Goal: Task Accomplishment & Management: Manage account settings

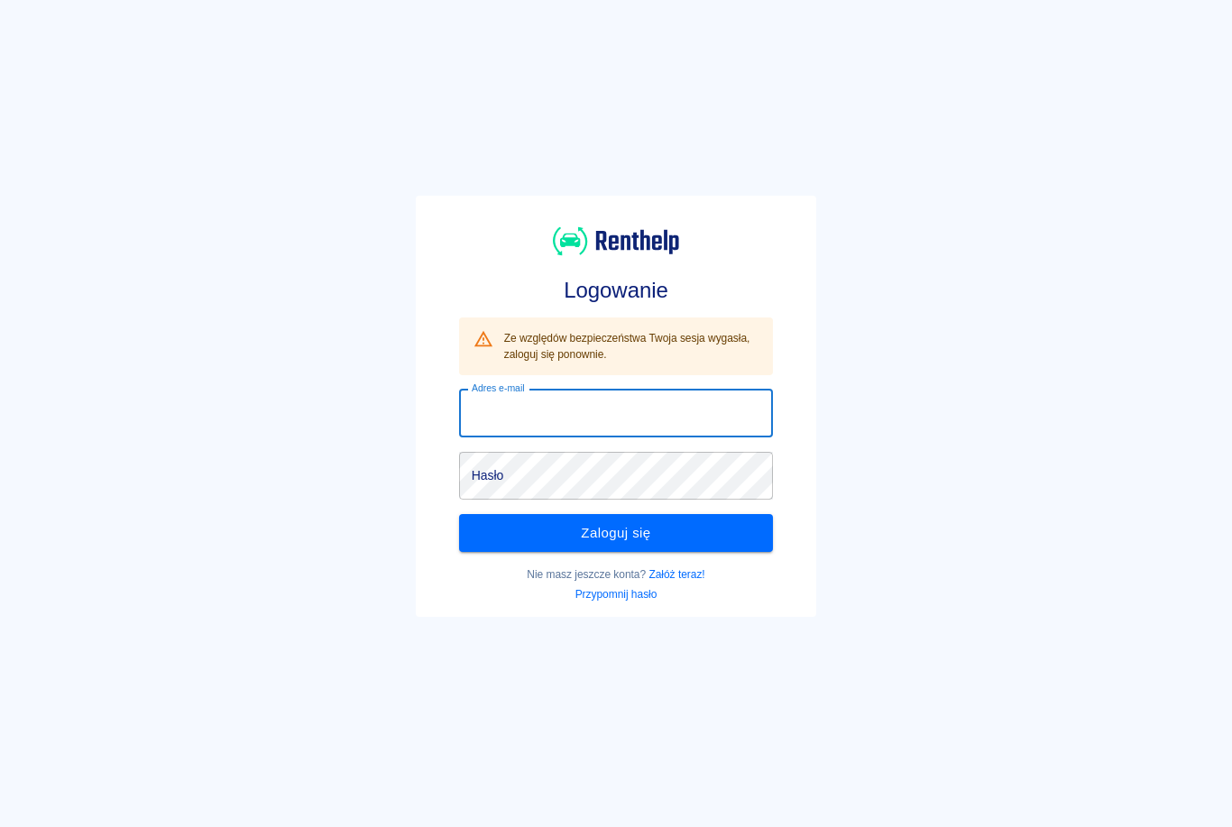
type input "EGhotauto@pm.me"
click at [616, 533] on button "Zaloguj się" at bounding box center [616, 533] width 315 height 38
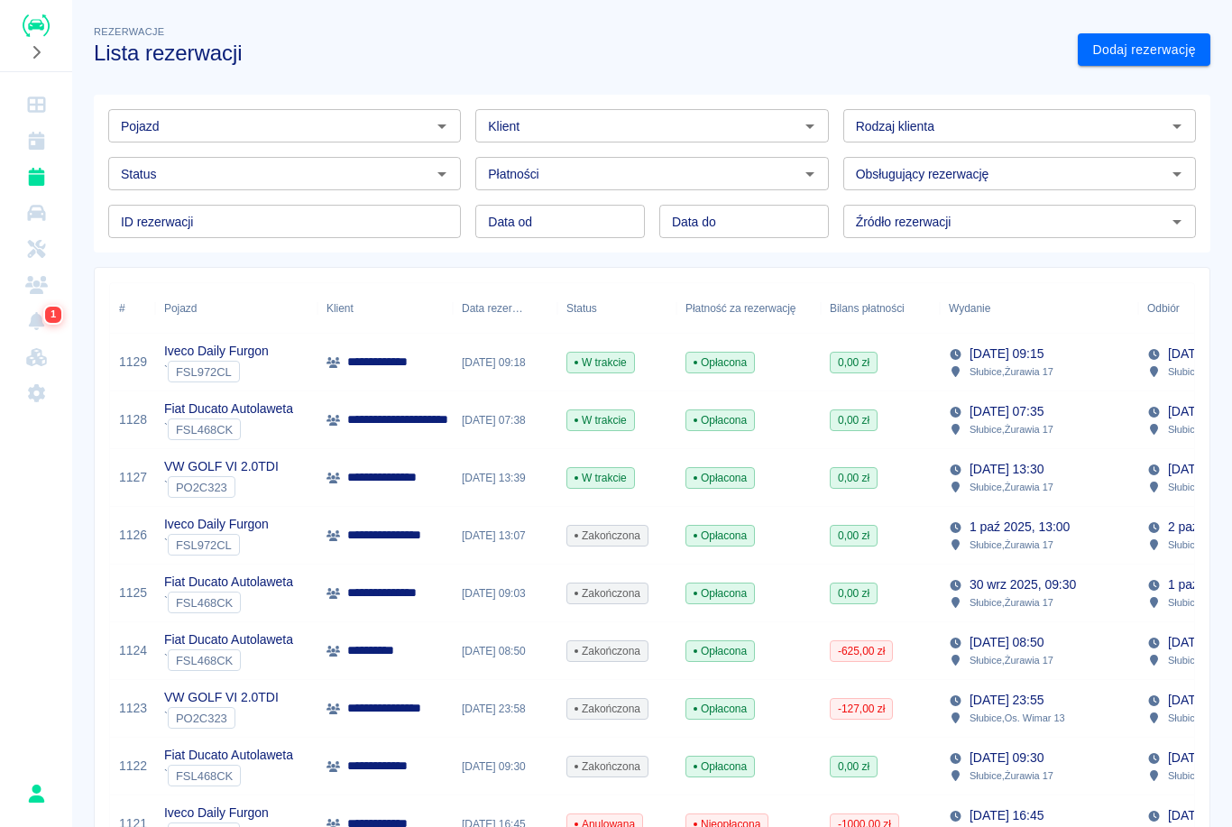
click at [409, 420] on p "**********" at bounding box center [410, 419] width 127 height 19
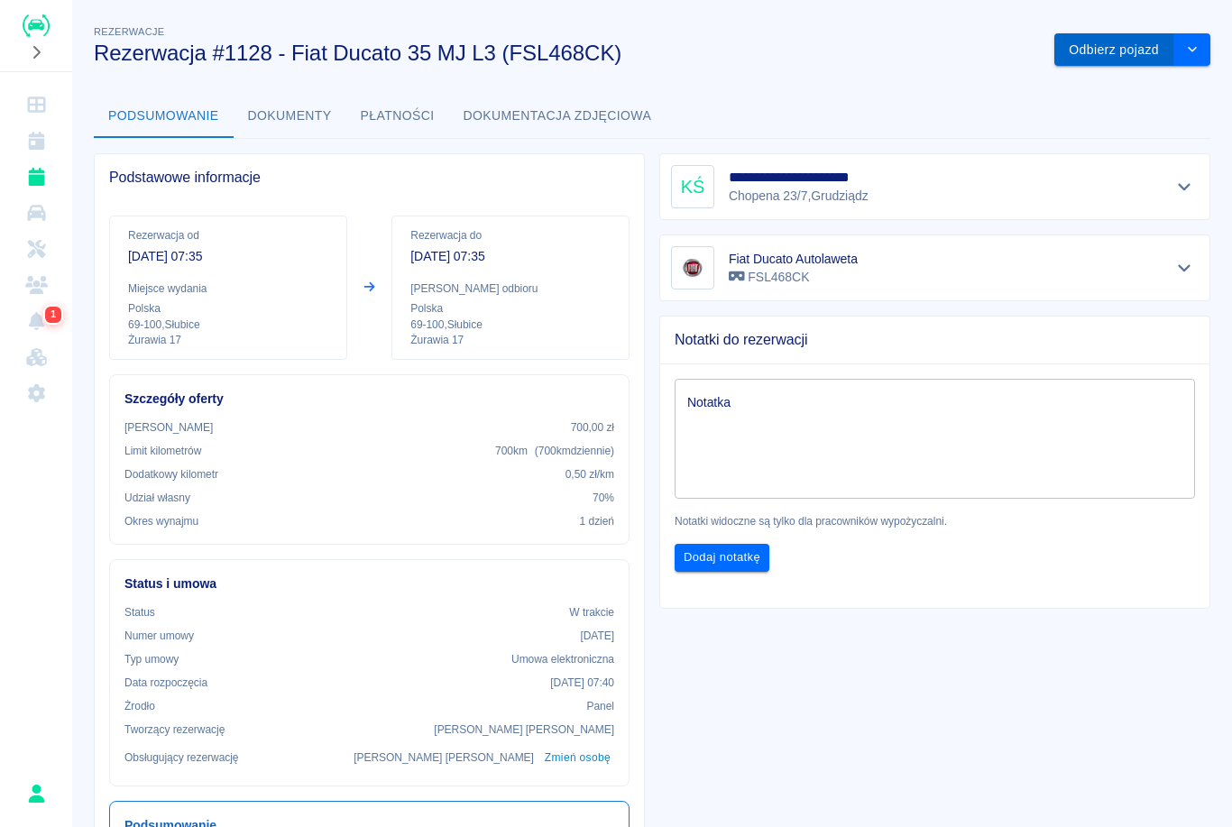
click at [1118, 46] on button "Odbierz pojazd" at bounding box center [1114, 49] width 120 height 33
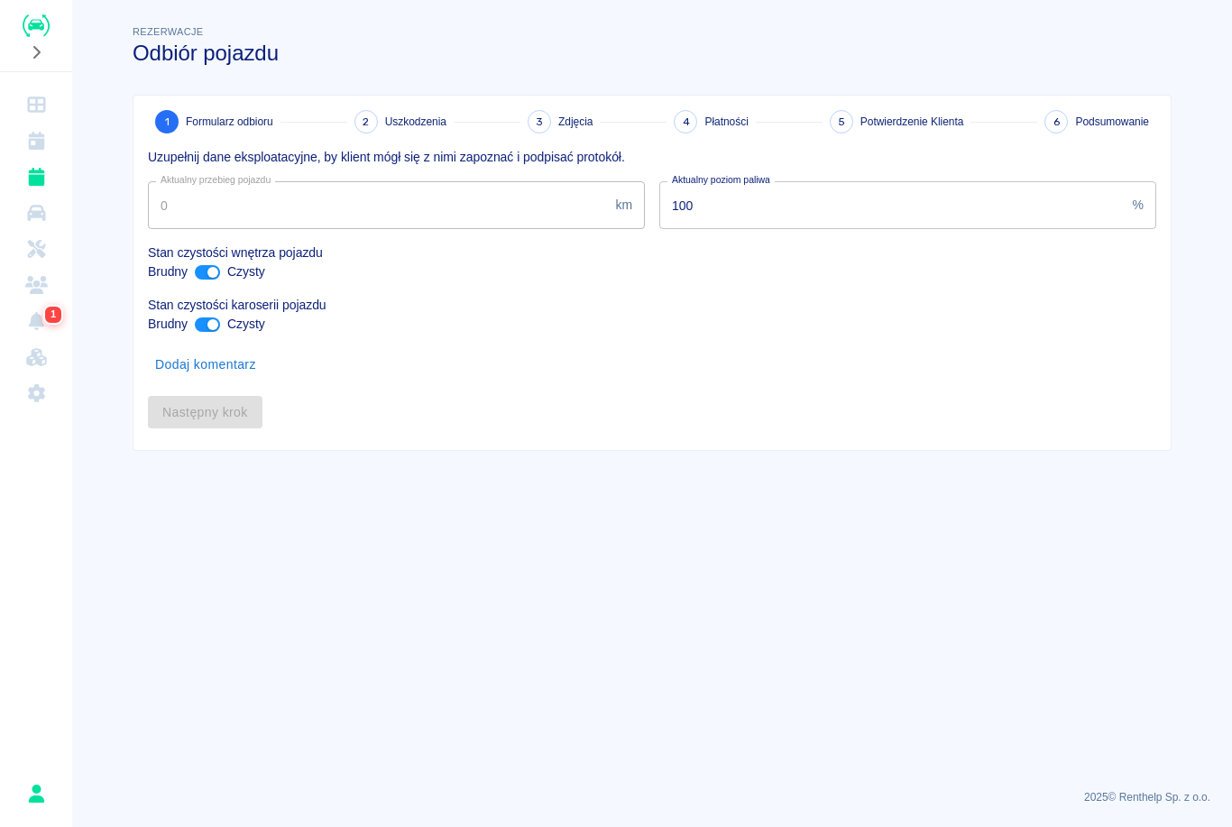
type input "725286"
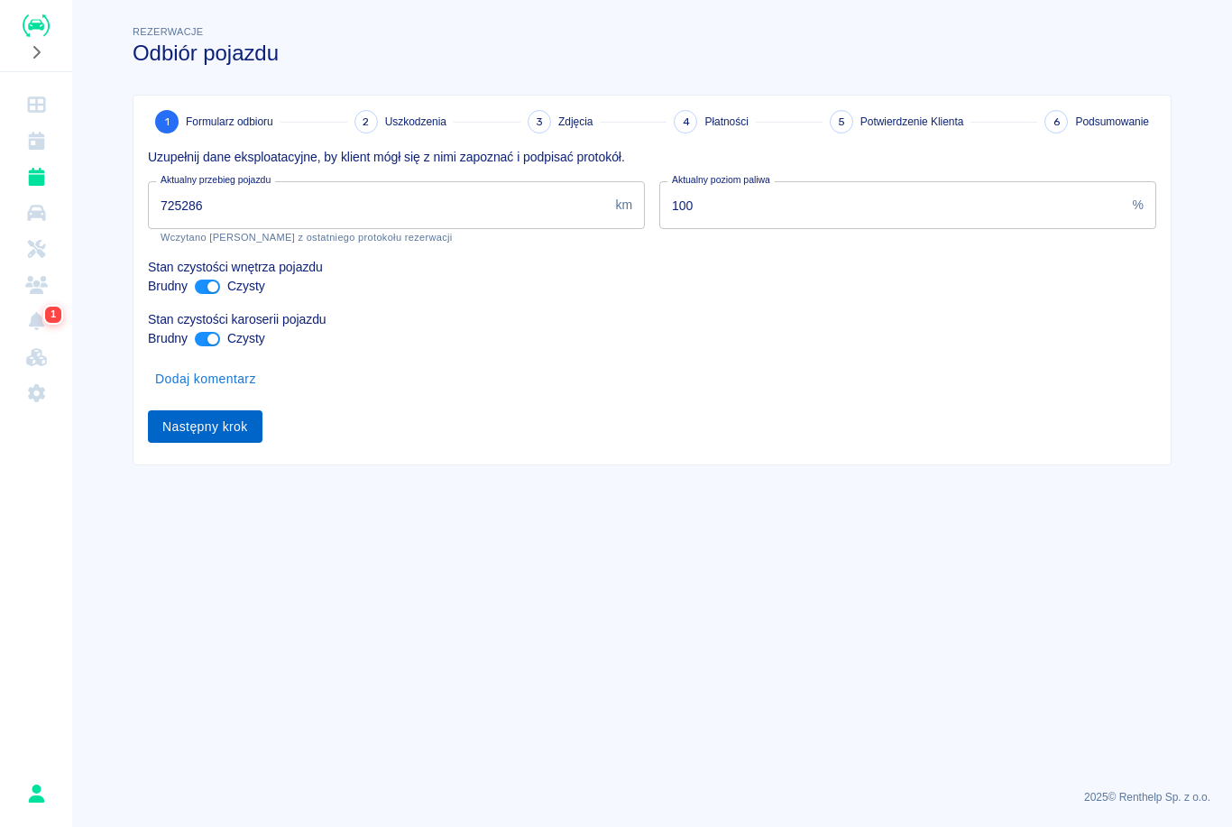
click at [224, 418] on button "Następny krok" at bounding box center [205, 426] width 115 height 33
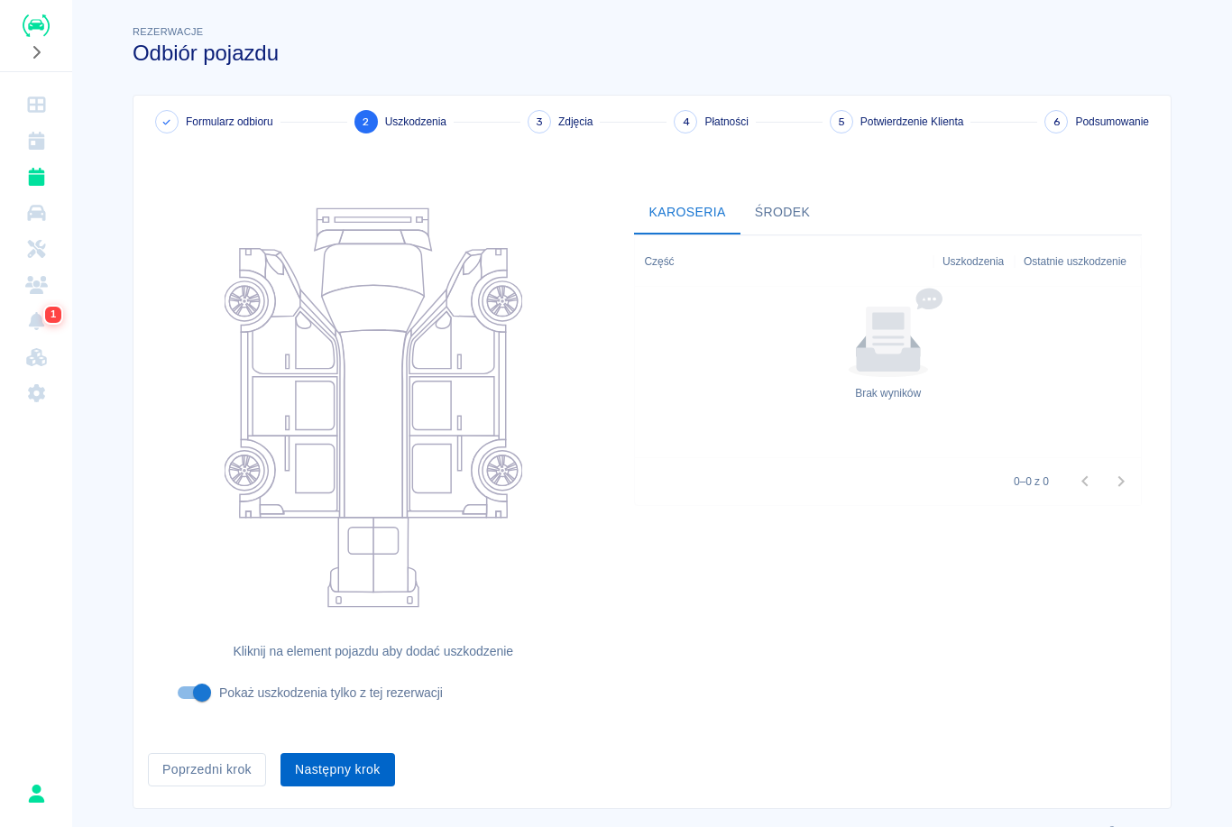
click at [365, 769] on button "Następny krok" at bounding box center [338, 769] width 115 height 33
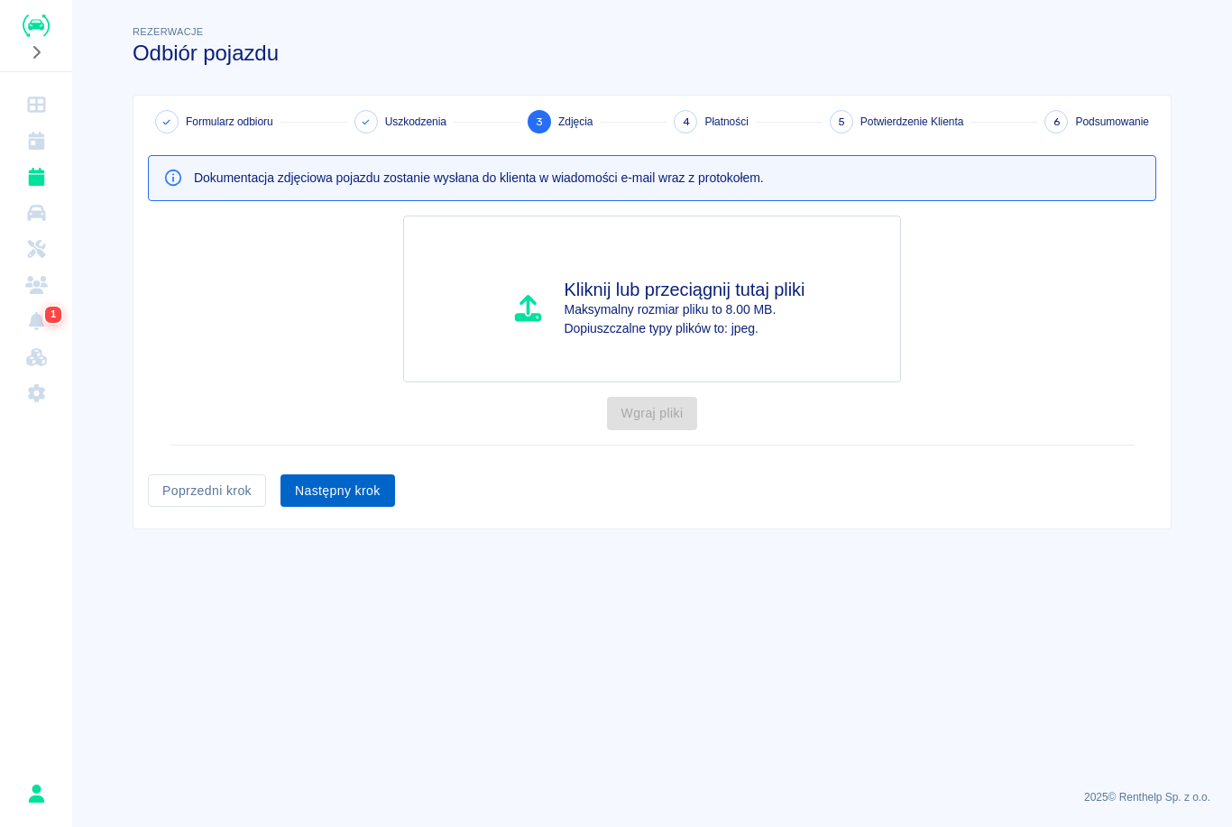
click at [365, 492] on button "Następny krok" at bounding box center [338, 490] width 115 height 33
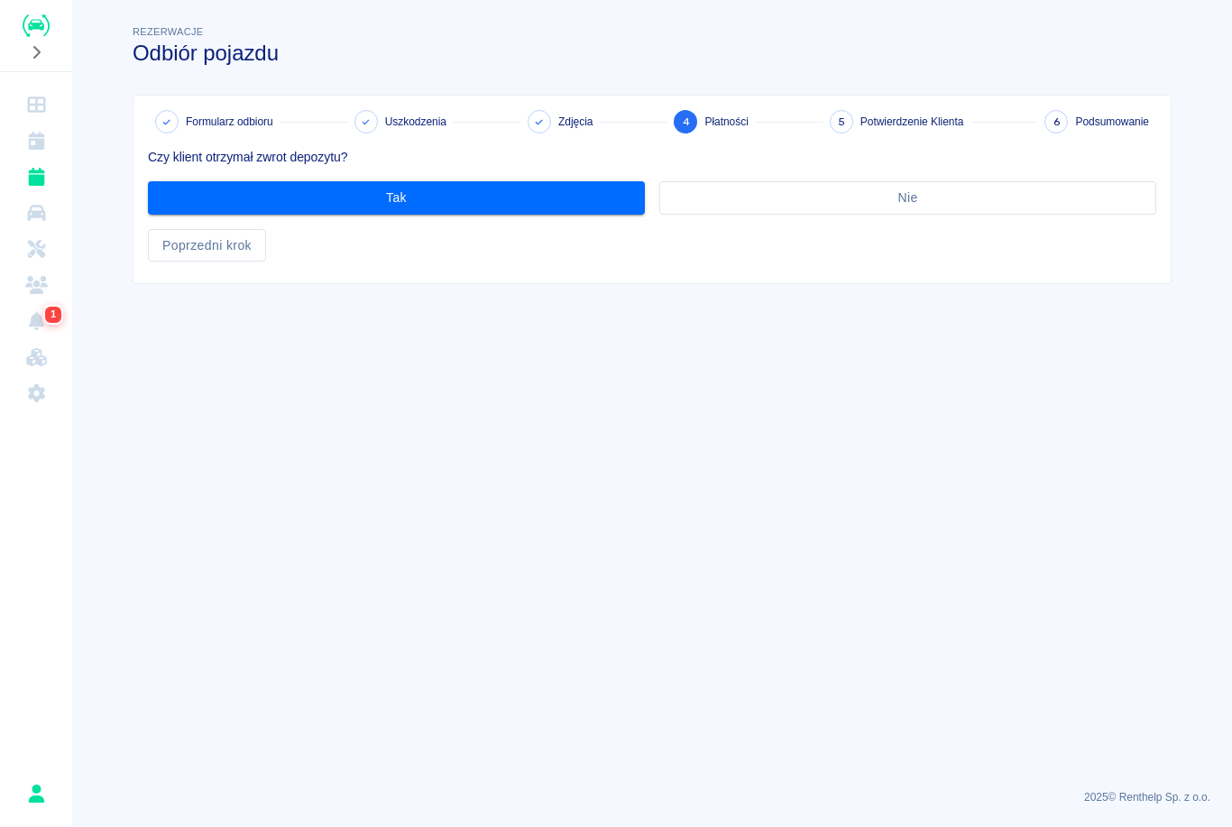
click at [558, 172] on div "Tak" at bounding box center [388, 191] width 511 height 48
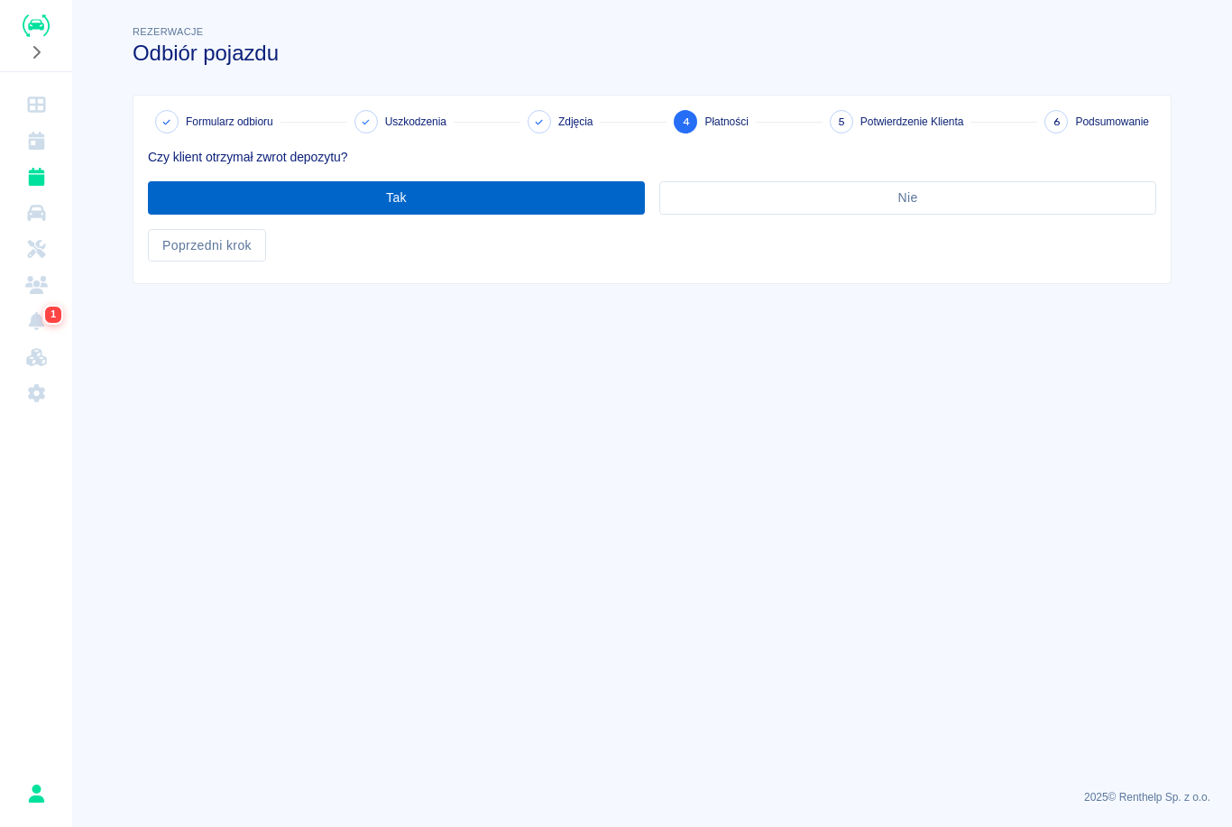
click at [541, 213] on button "Tak" at bounding box center [396, 197] width 497 height 33
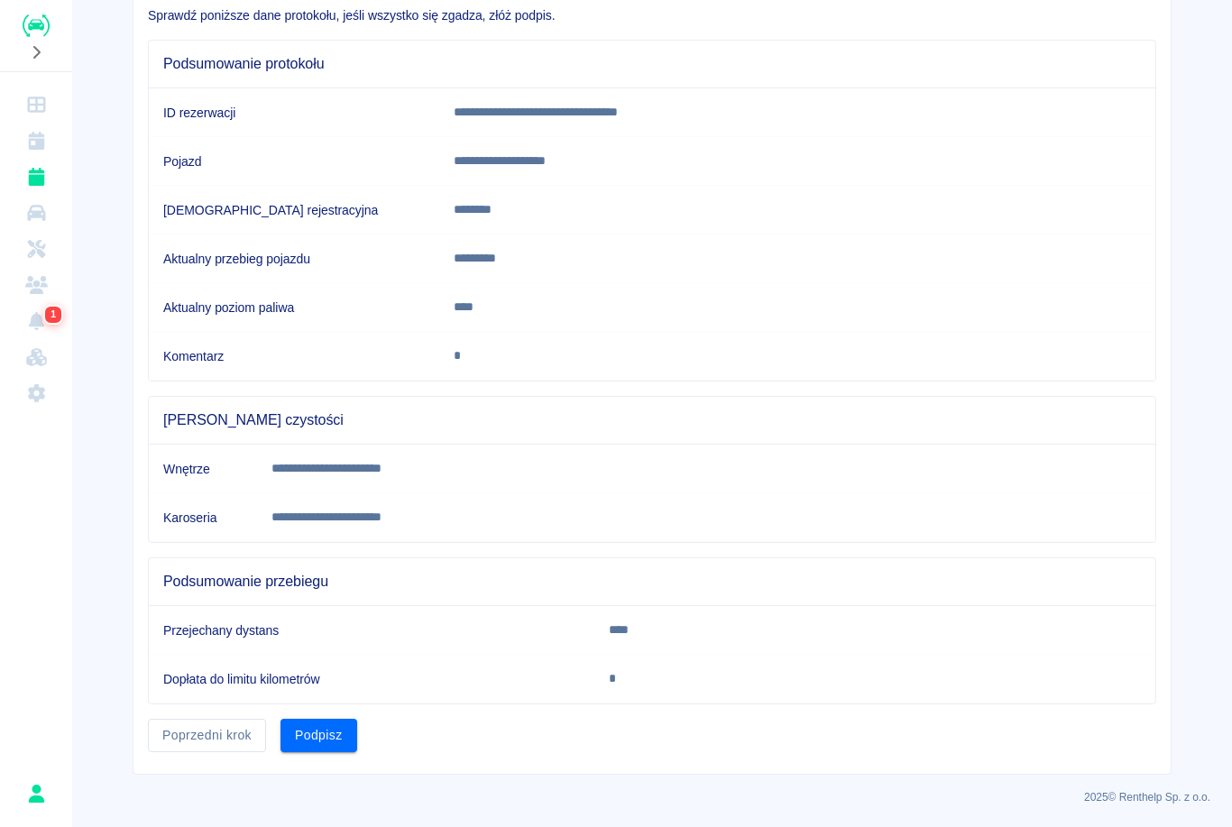
scroll to position [141, 0]
click at [328, 736] on button "Podpisz" at bounding box center [319, 736] width 77 height 33
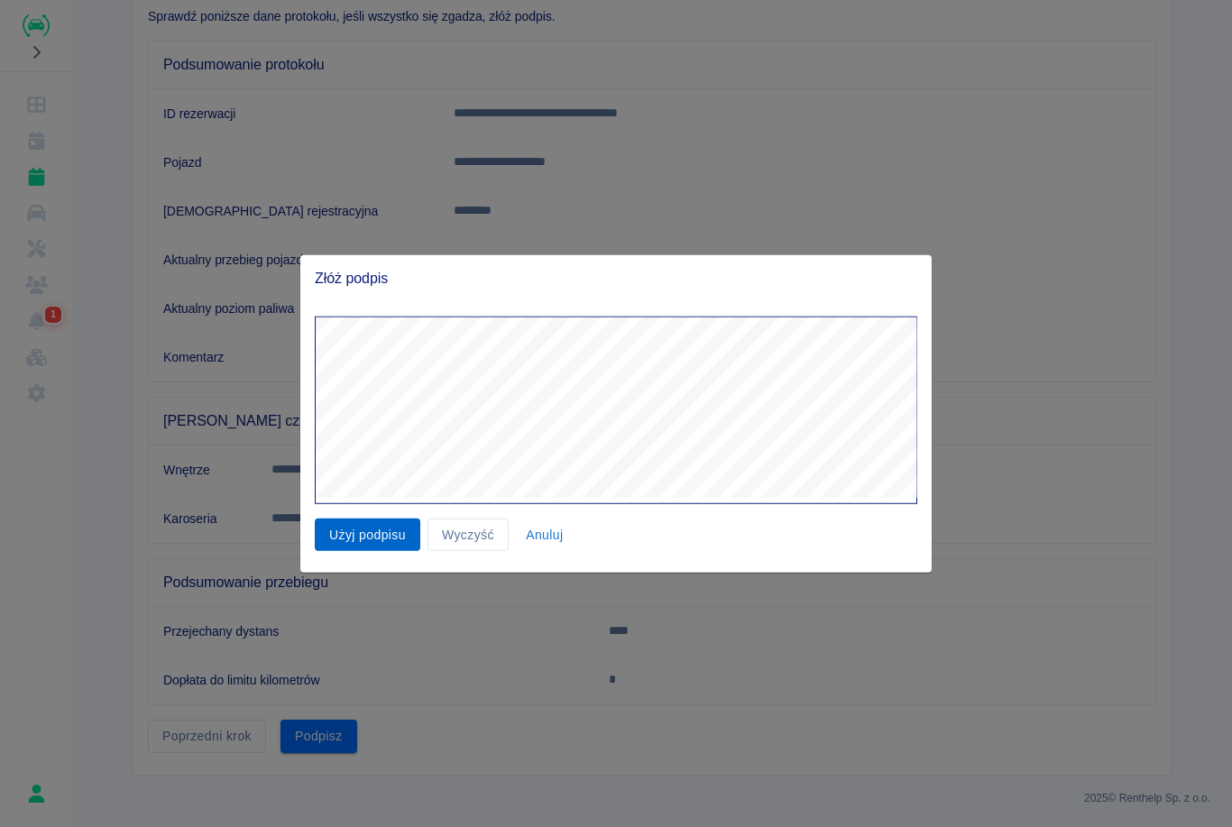
click at [396, 539] on button "Użyj podpisu" at bounding box center [368, 534] width 106 height 33
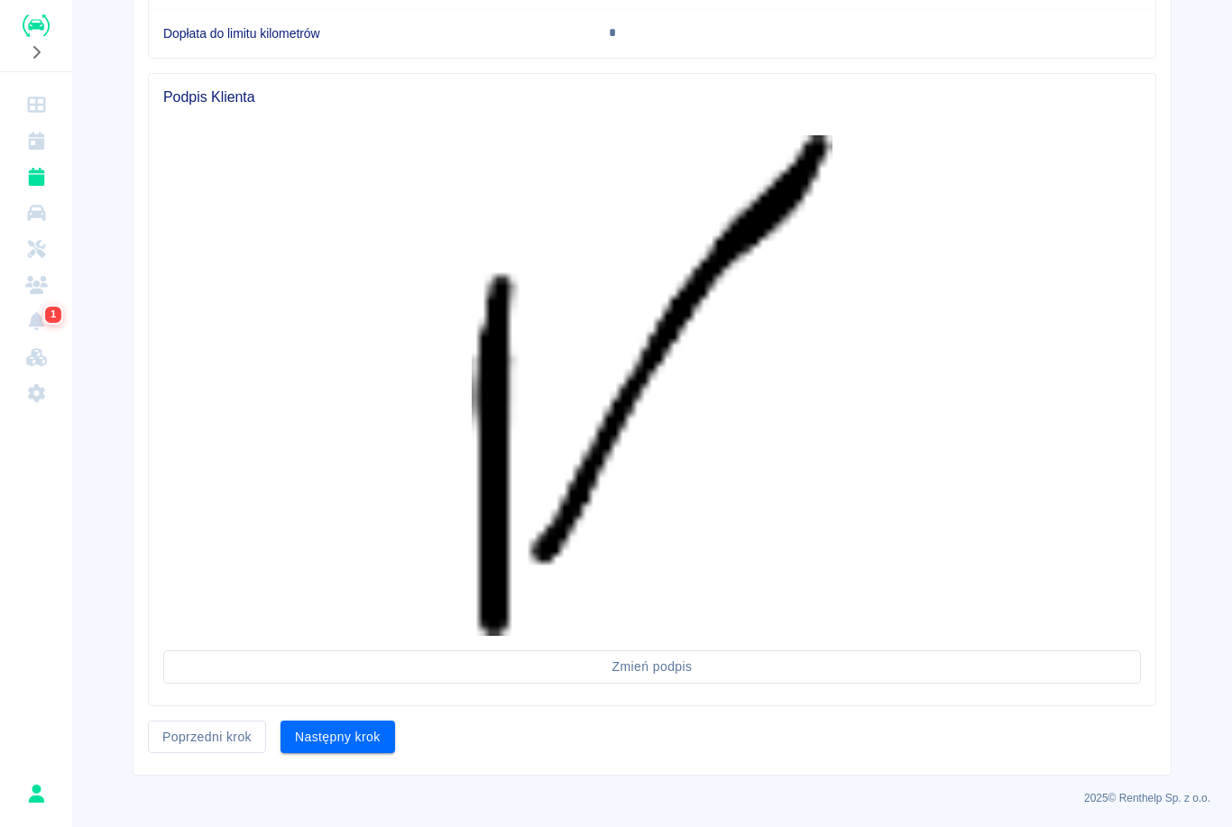
scroll to position [787, 0]
click at [363, 734] on button "Następny krok" at bounding box center [338, 737] width 115 height 33
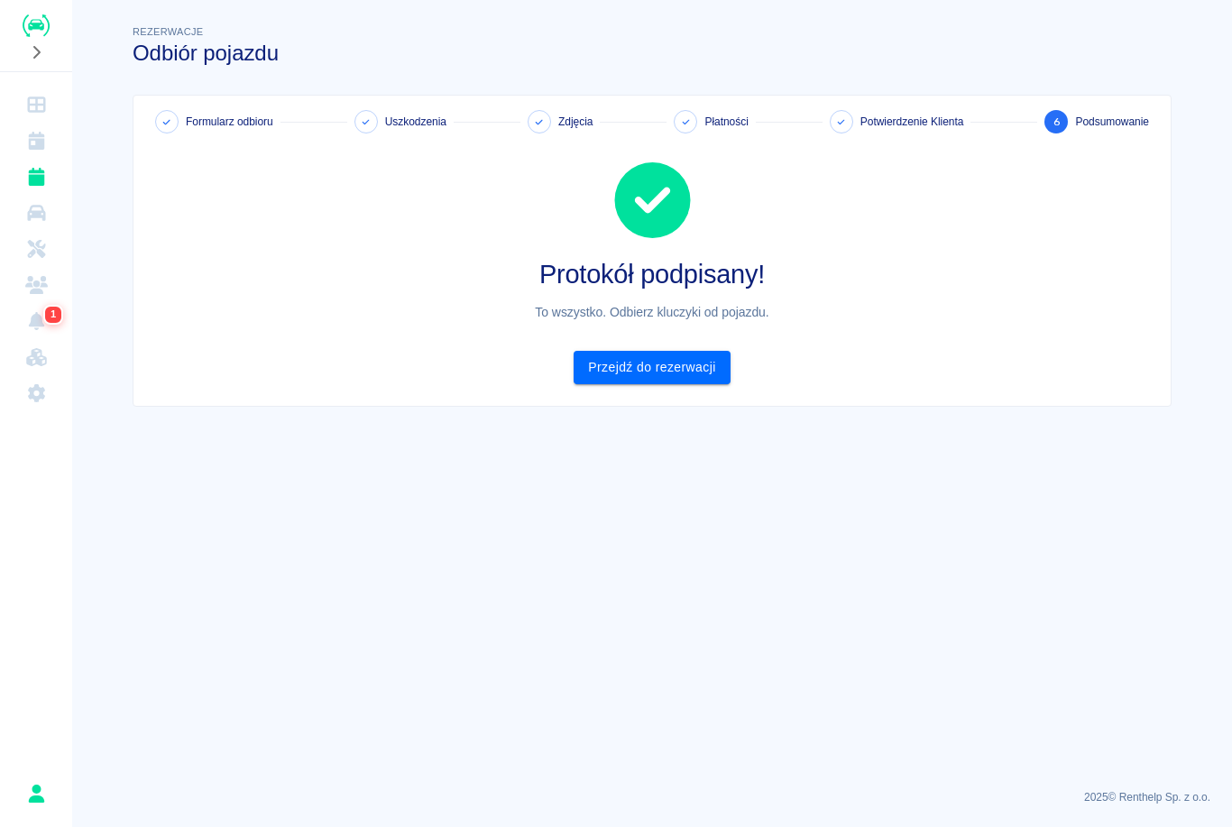
scroll to position [0, 0]
click at [37, 180] on icon "Rezerwacje" at bounding box center [36, 177] width 16 height 18
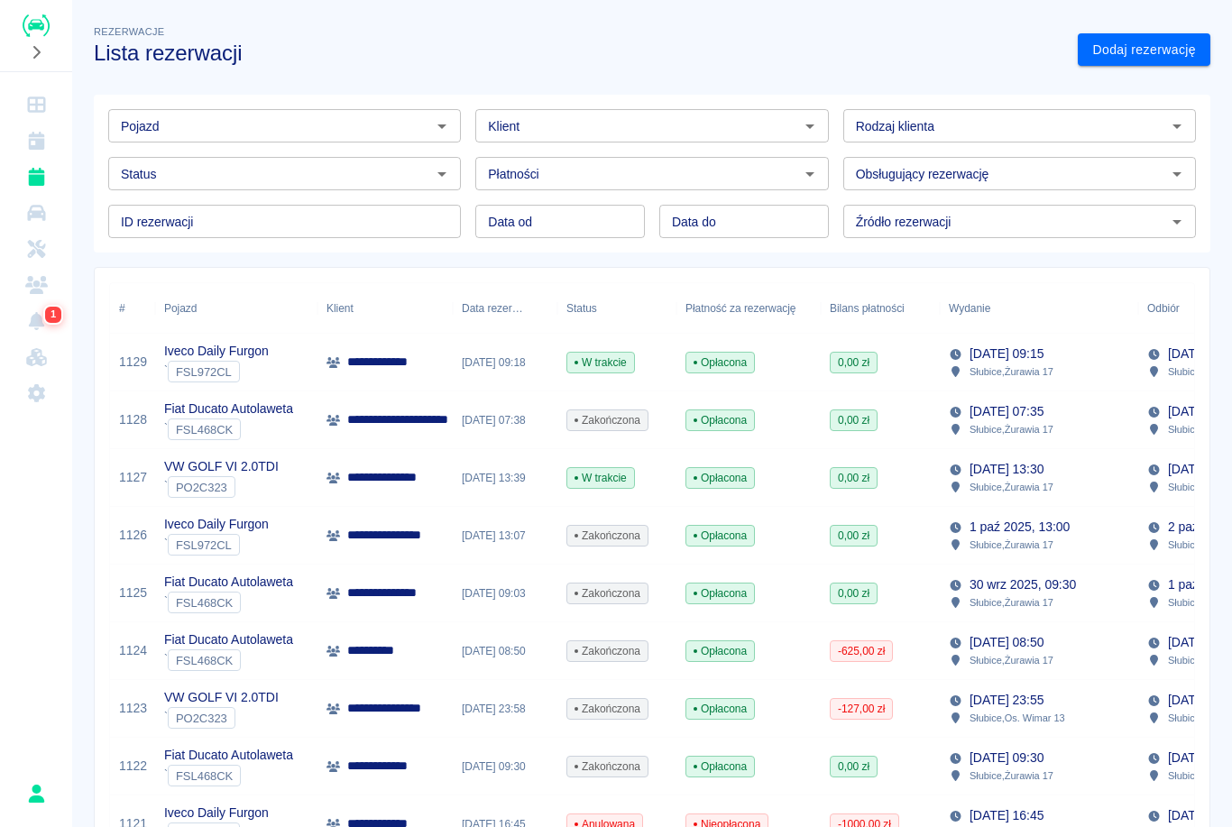
click at [296, 364] on div "Iveco Daily Furgon ` FSL972CL" at bounding box center [236, 363] width 162 height 58
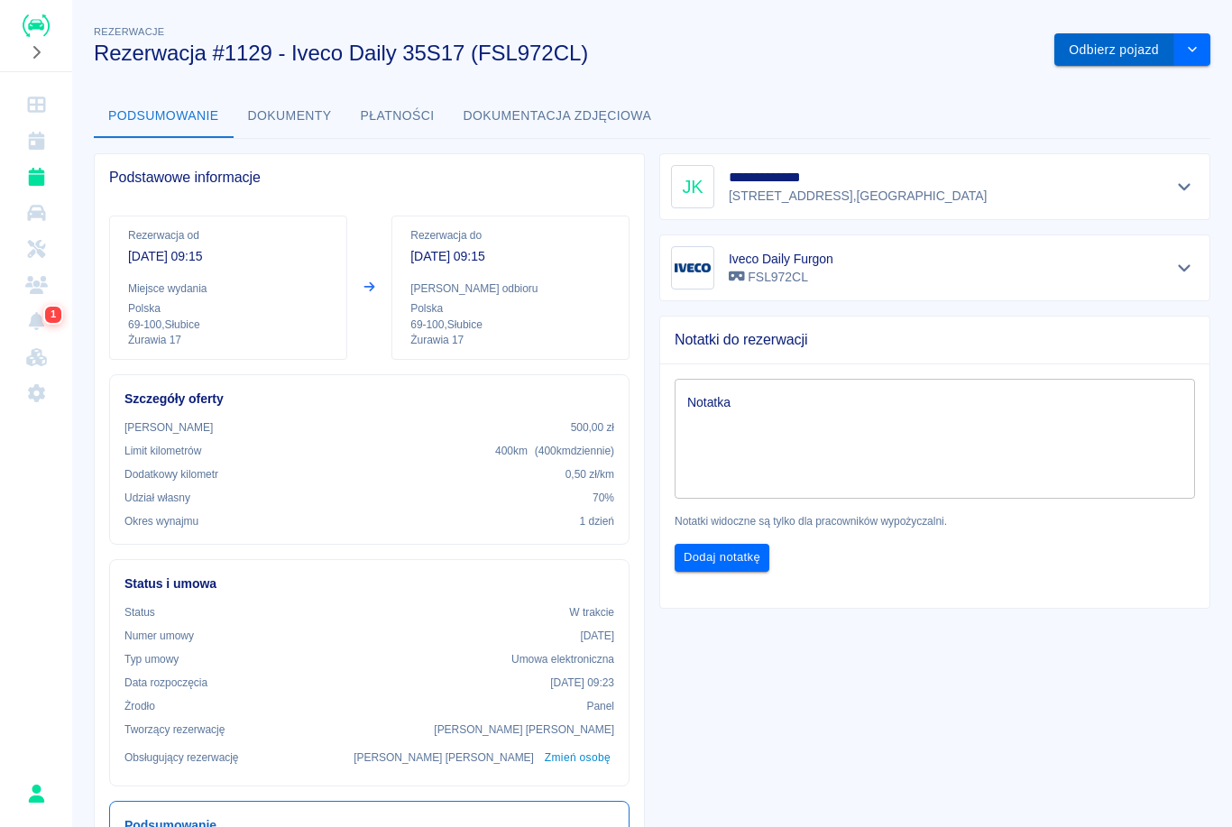
click at [1122, 39] on button "Odbierz pojazd" at bounding box center [1114, 49] width 120 height 33
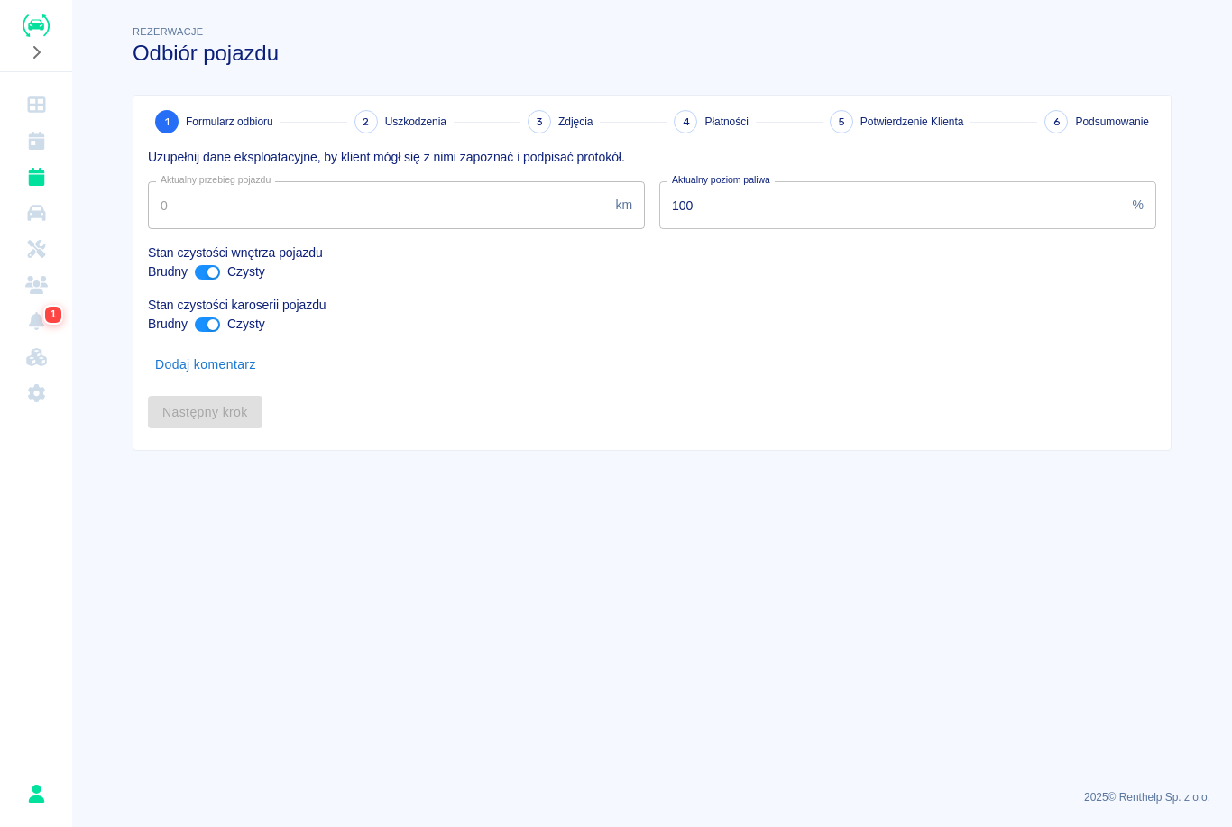
type input "430896"
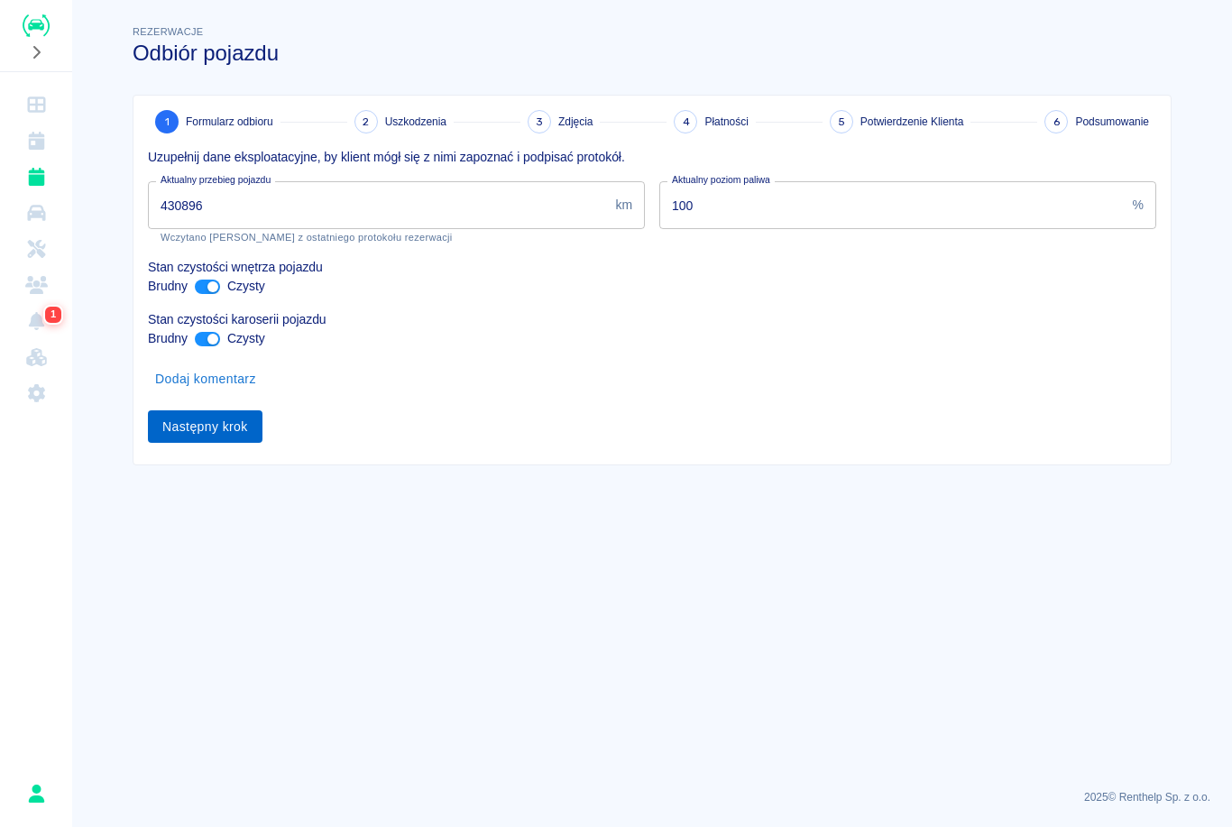
click at [226, 432] on button "Następny krok" at bounding box center [205, 426] width 115 height 33
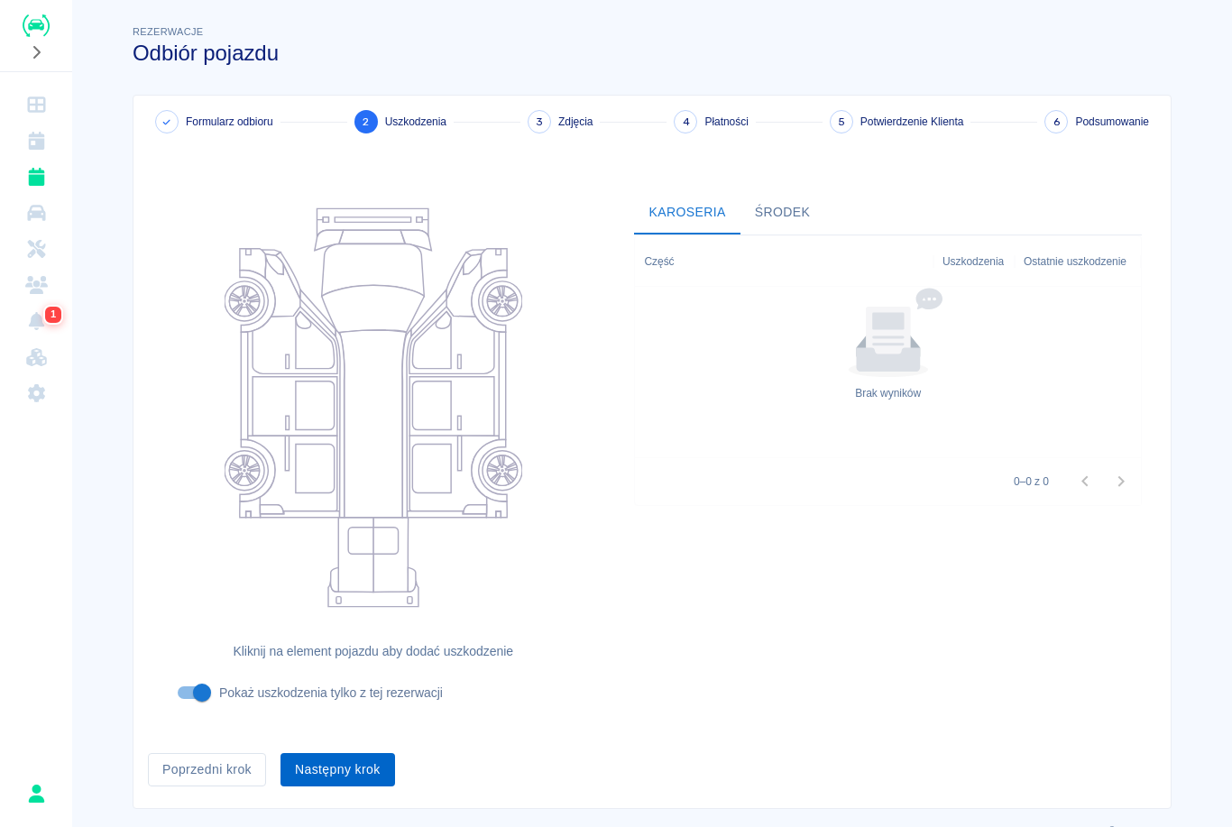
click at [362, 769] on button "Następny krok" at bounding box center [338, 769] width 115 height 33
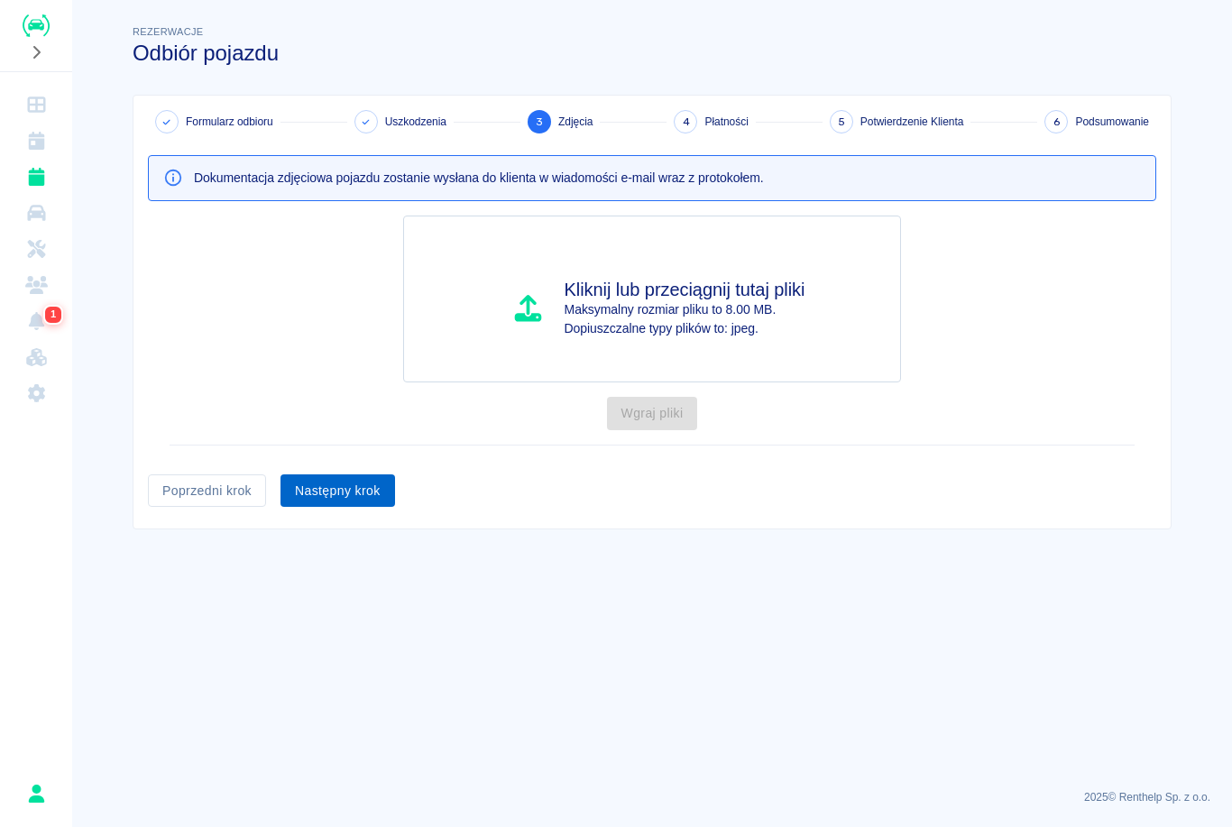
click at [381, 480] on button "Następny krok" at bounding box center [338, 490] width 115 height 33
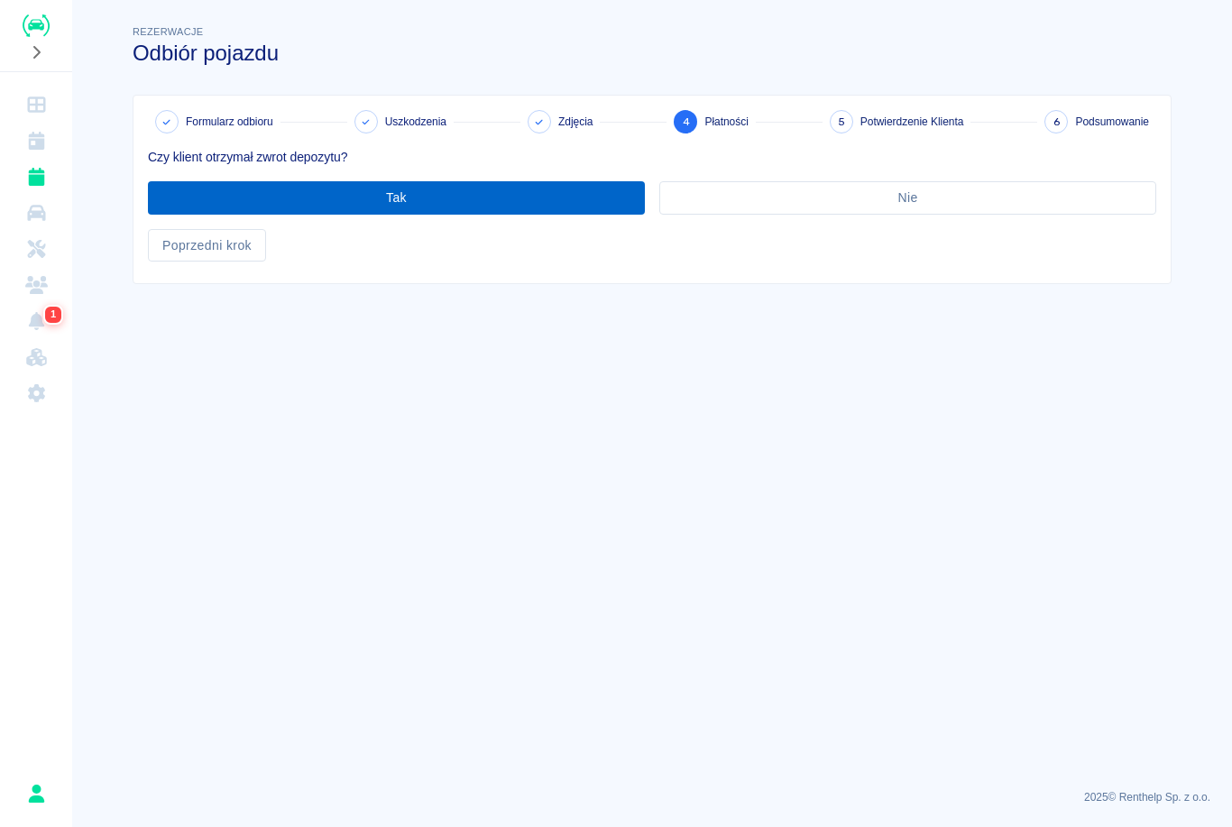
click at [529, 212] on button "Tak" at bounding box center [396, 197] width 497 height 33
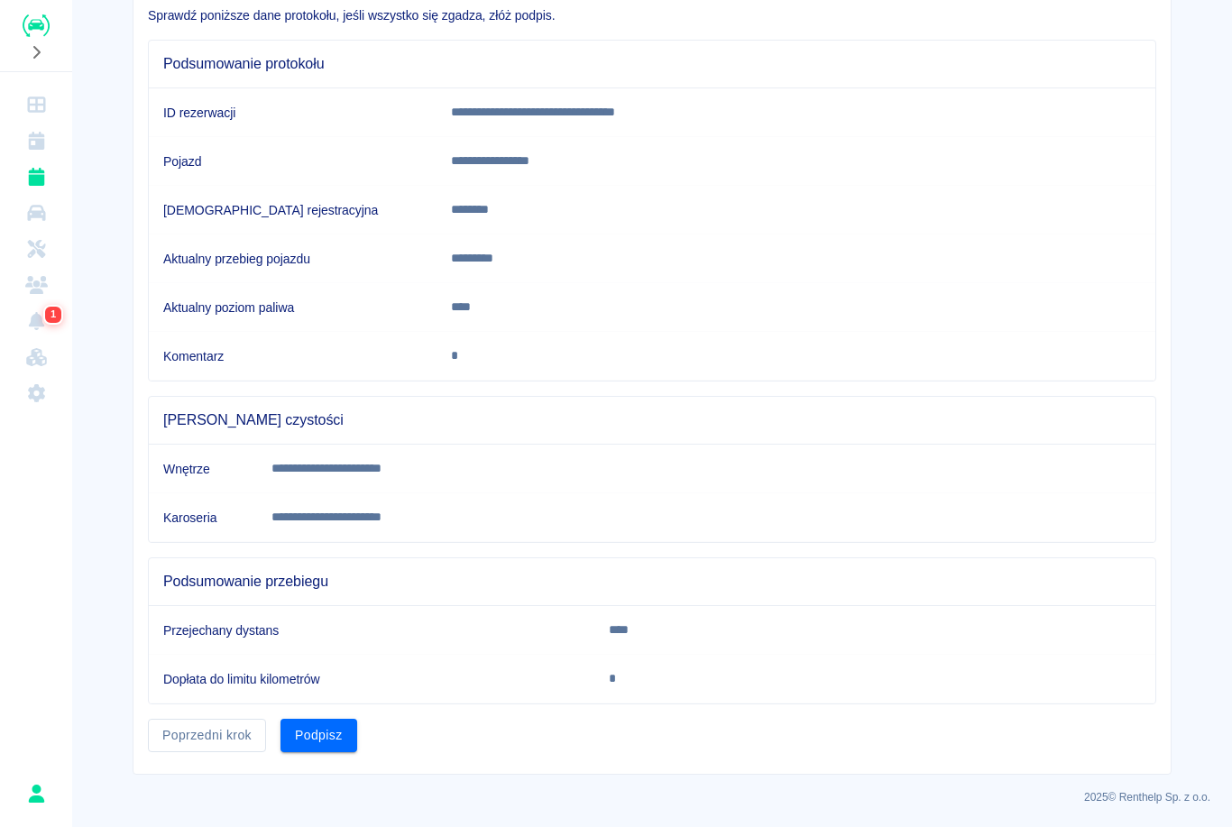
scroll to position [141, 0]
click at [339, 732] on button "Podpisz" at bounding box center [319, 736] width 77 height 33
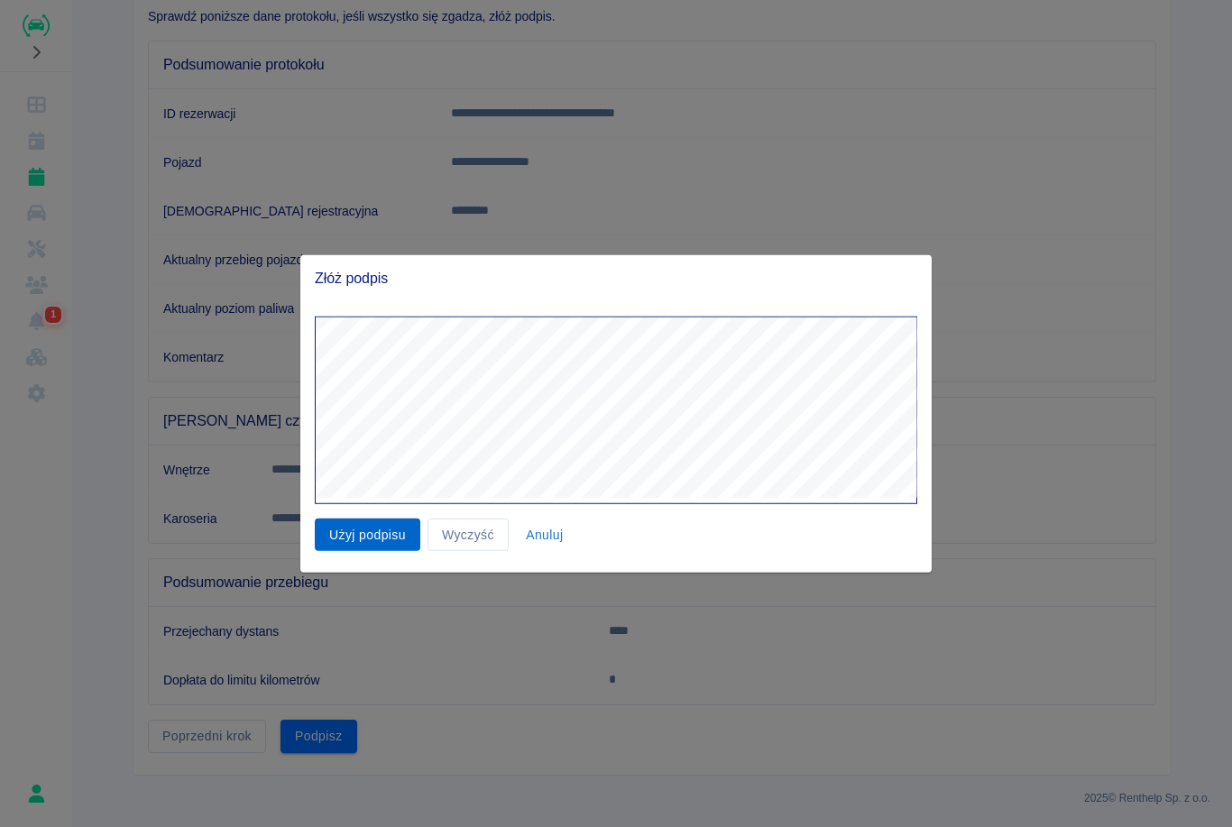
click at [371, 547] on button "Użyj podpisu" at bounding box center [368, 534] width 106 height 33
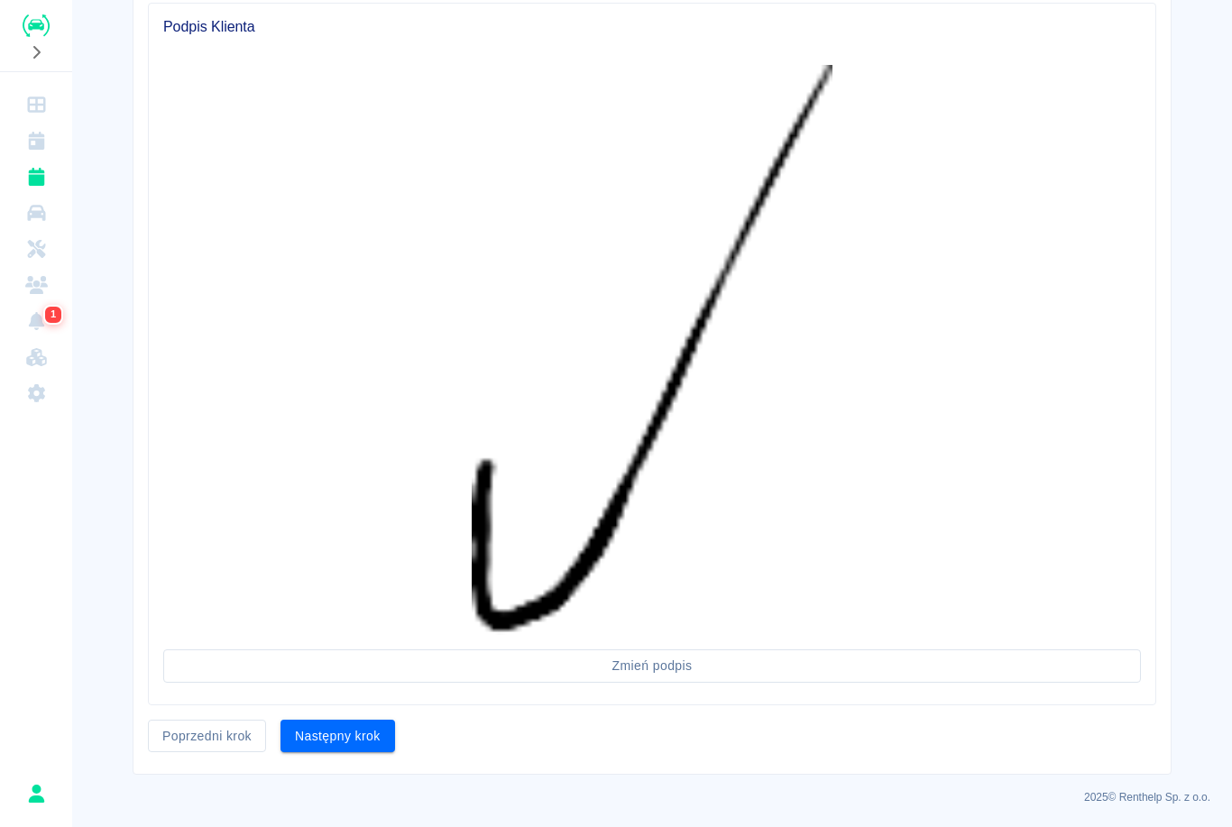
scroll to position [857, 0]
click at [348, 733] on button "Następny krok" at bounding box center [338, 737] width 115 height 33
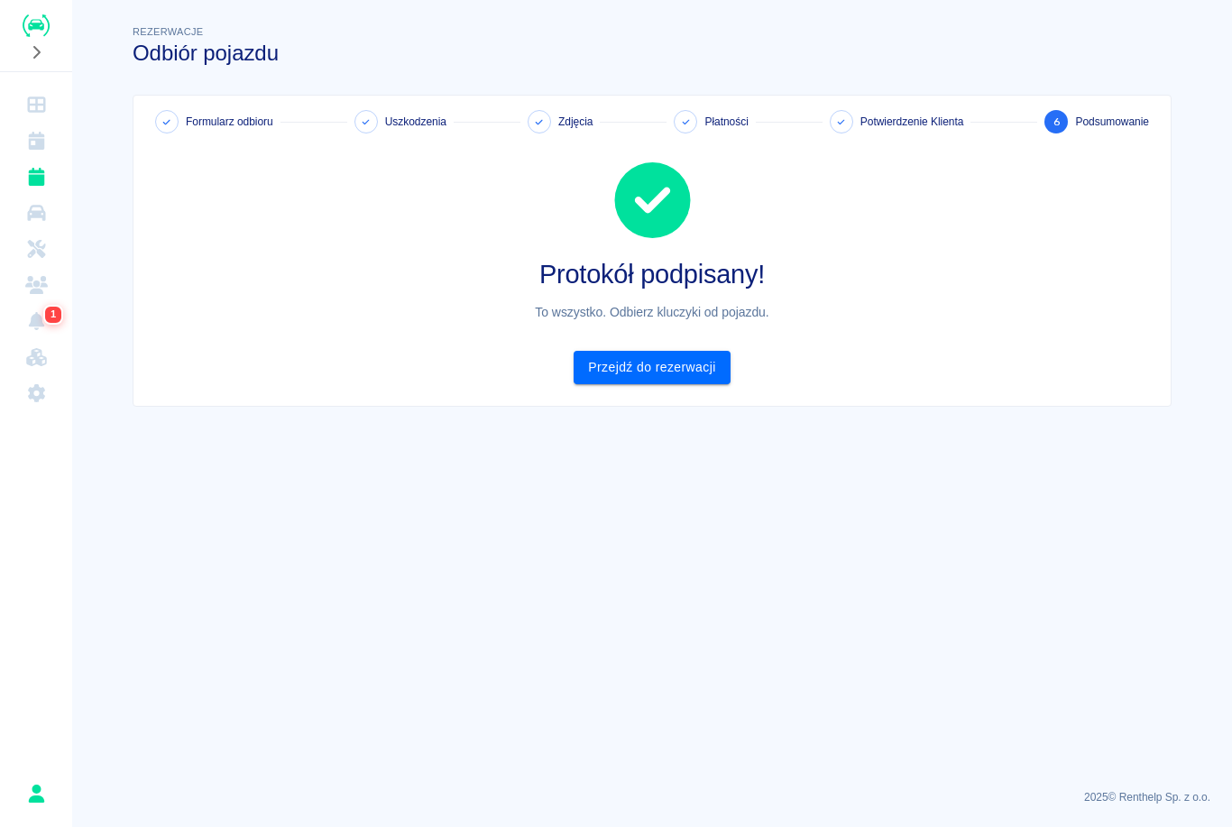
scroll to position [0, 0]
click at [633, 373] on link "Przejdź do rezerwacji" at bounding box center [652, 367] width 156 height 33
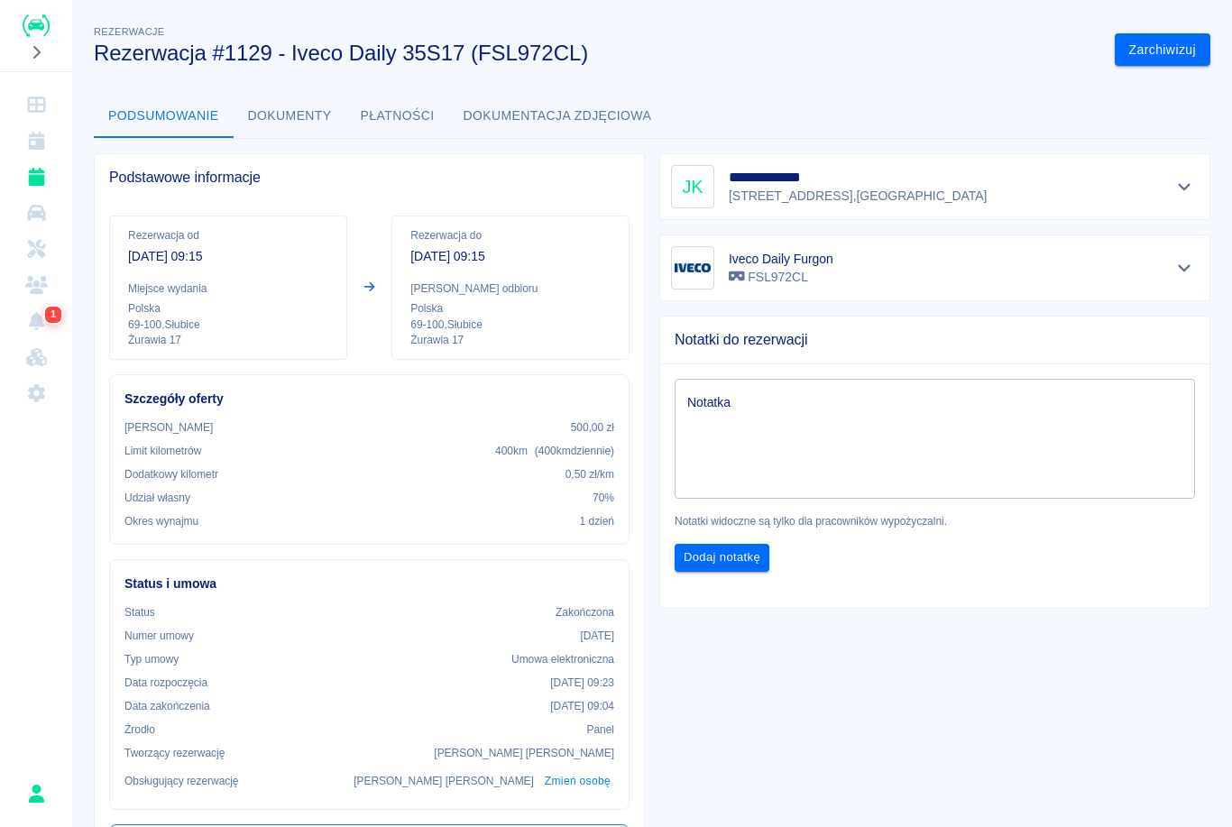
click at [36, 178] on icon "Rezerwacje" at bounding box center [36, 177] width 16 height 18
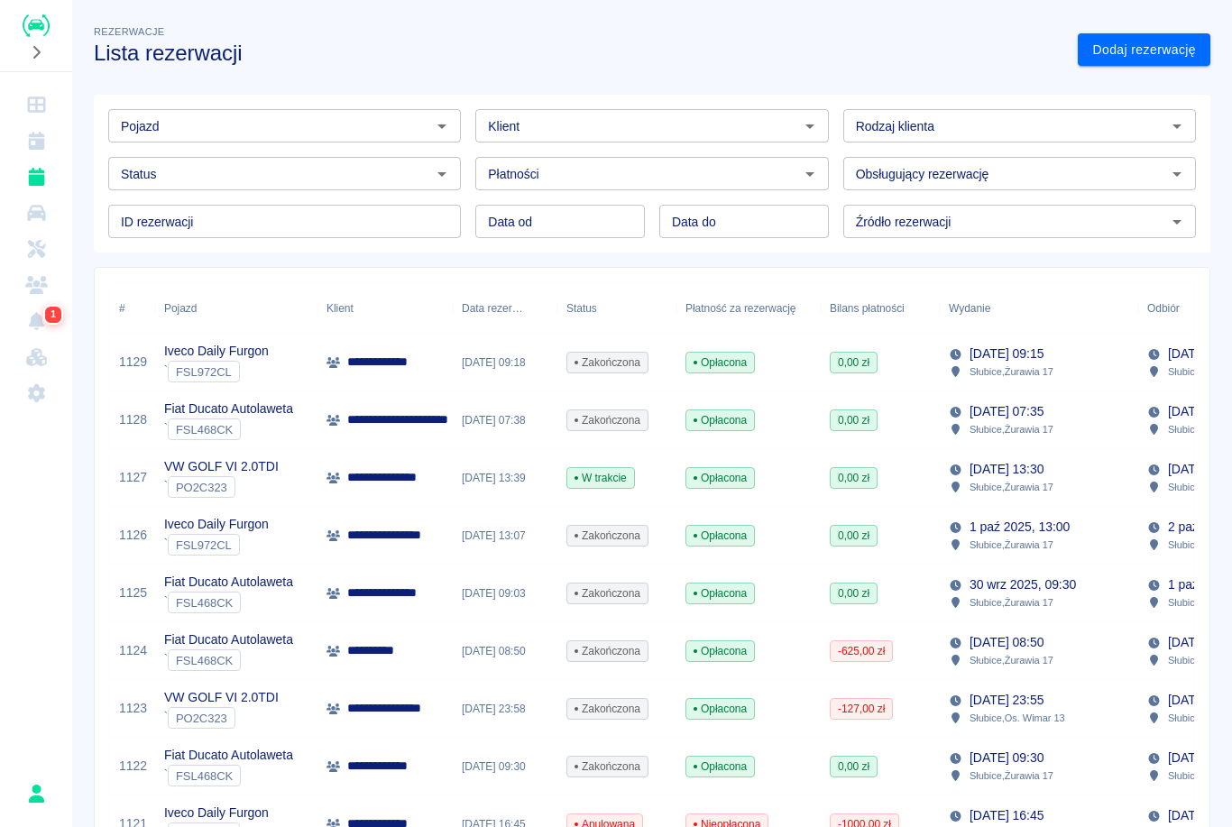
click at [143, 474] on link "1127" at bounding box center [133, 477] width 28 height 19
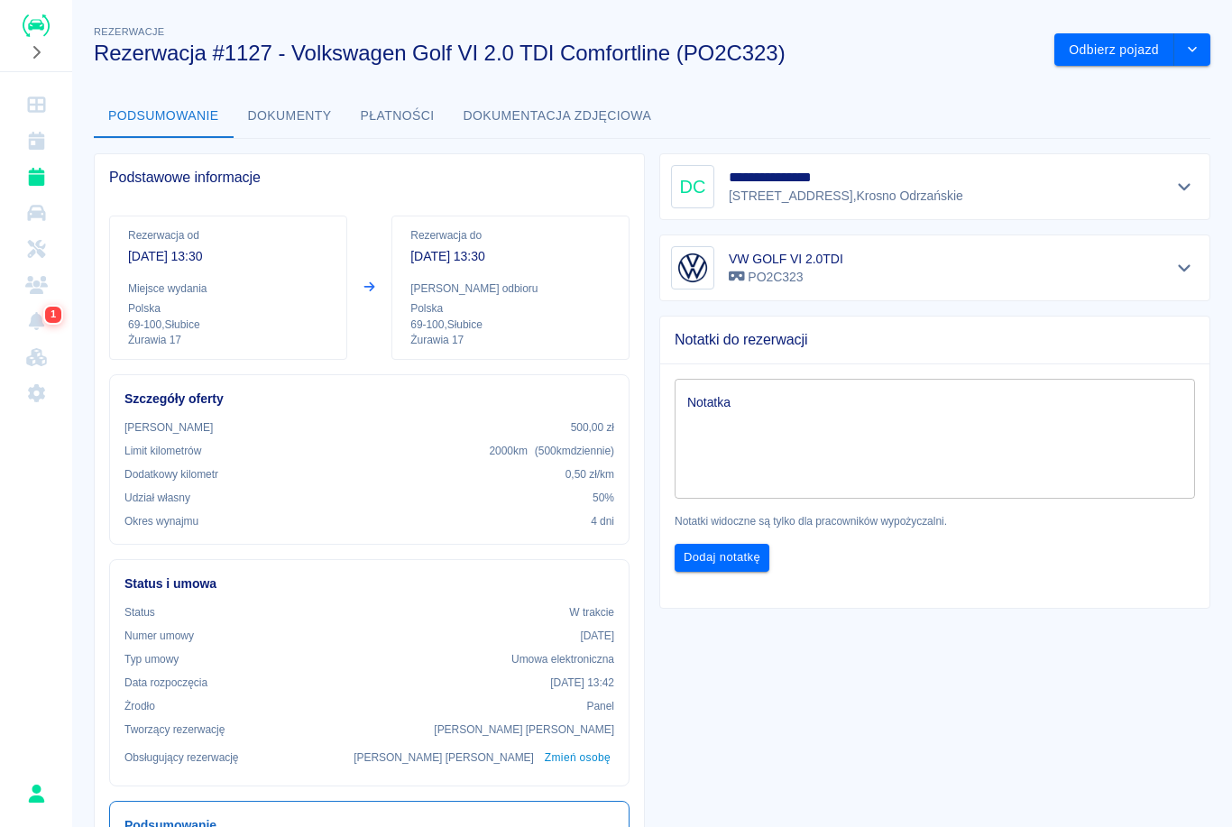
click at [32, 184] on icon "Rezerwacje" at bounding box center [36, 177] width 16 height 18
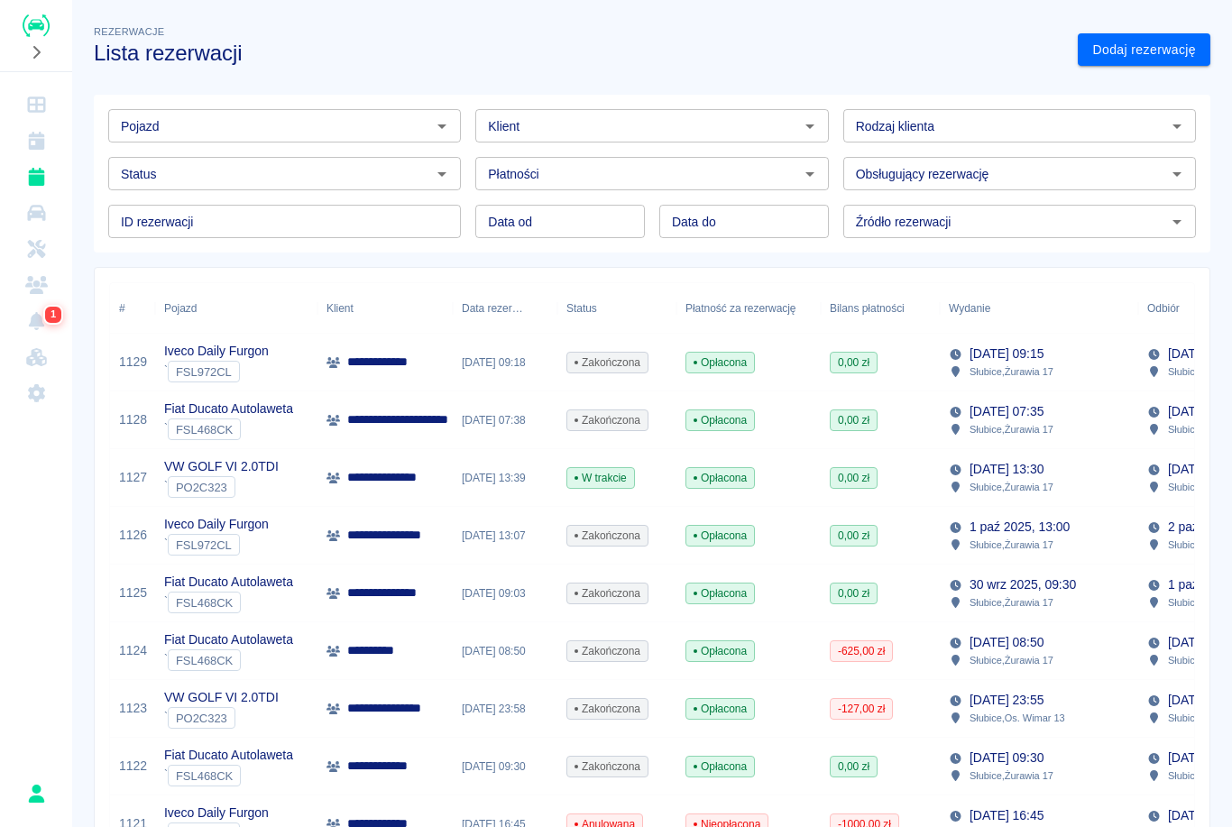
click at [602, 473] on span "W trakcie" at bounding box center [600, 478] width 67 height 16
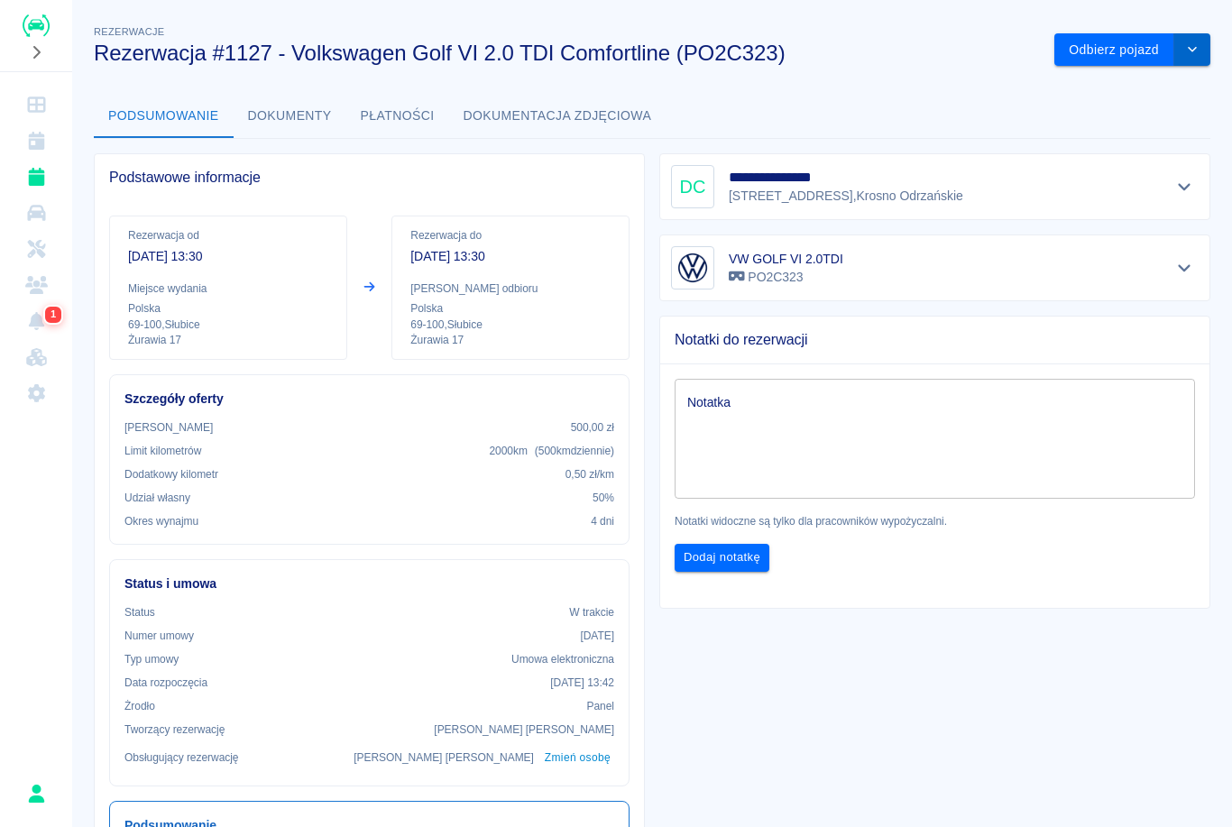
click at [1208, 50] on button "drop-down" at bounding box center [1192, 49] width 36 height 33
click at [1174, 88] on li "Przedłuż rezerwację" at bounding box center [1133, 88] width 142 height 30
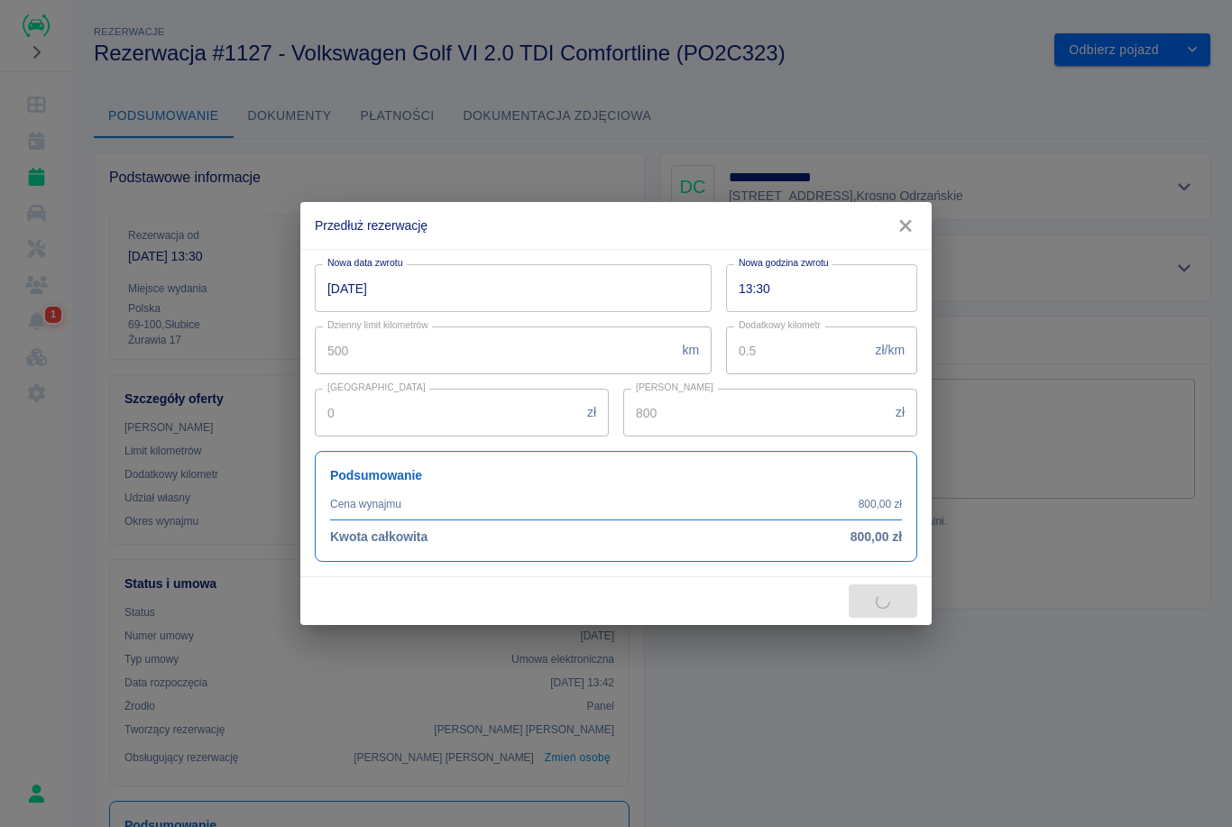
type input "400"
type input "920"
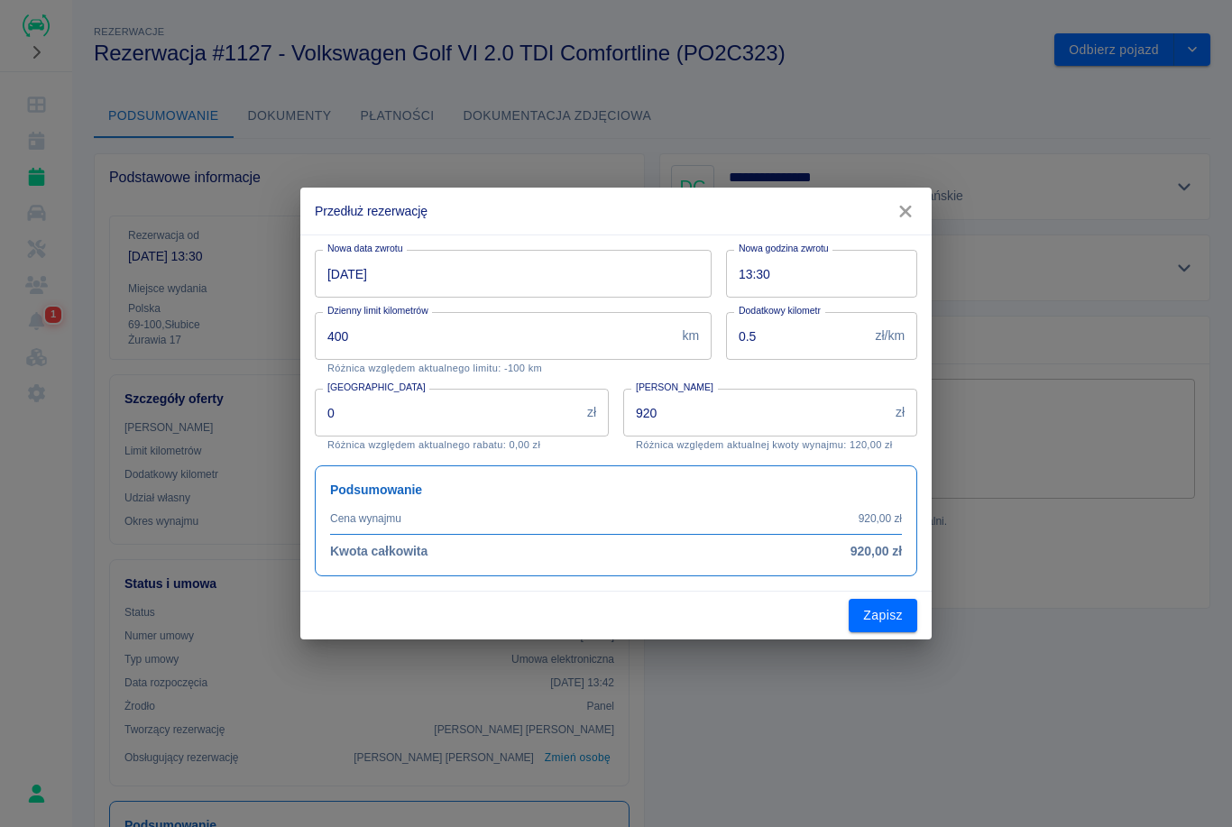
click at [357, 279] on input "05-10-2025" at bounding box center [507, 274] width 384 height 48
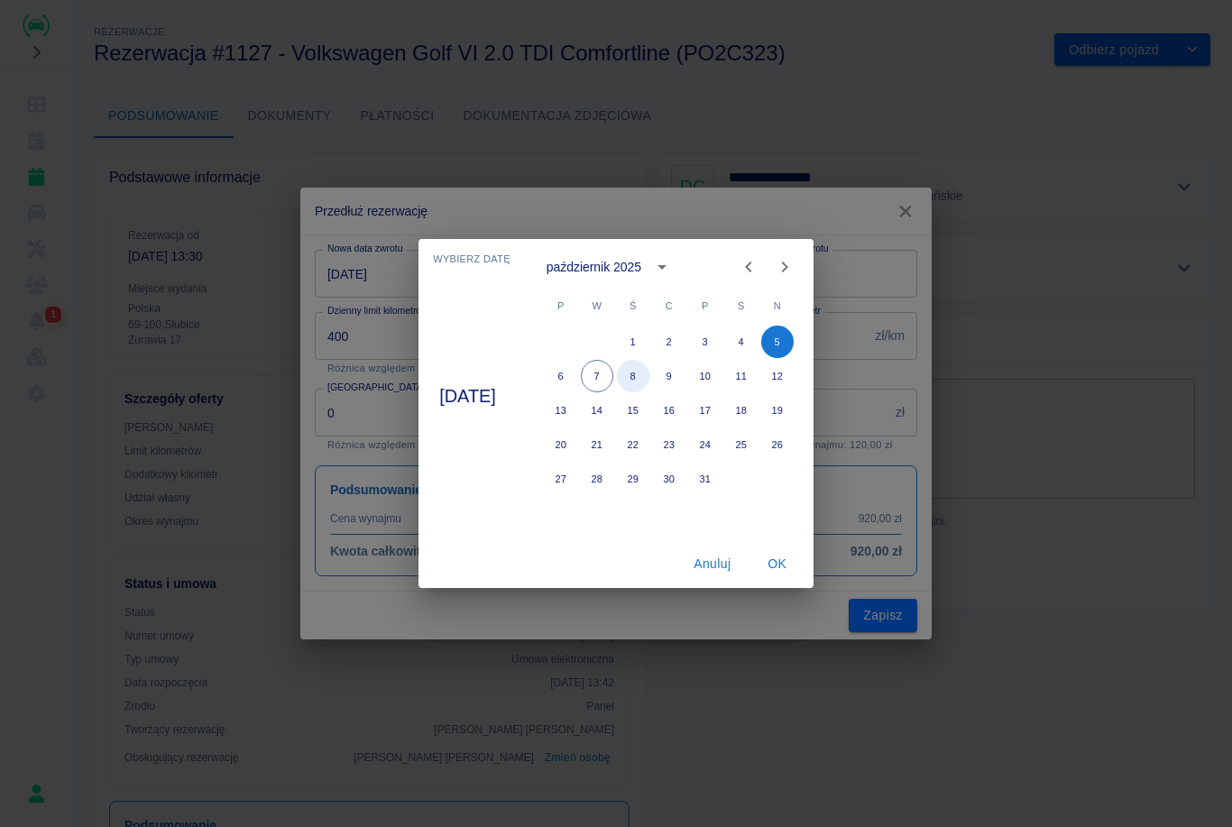
click at [649, 374] on button "8" at bounding box center [633, 376] width 32 height 32
type input "08-10-2025"
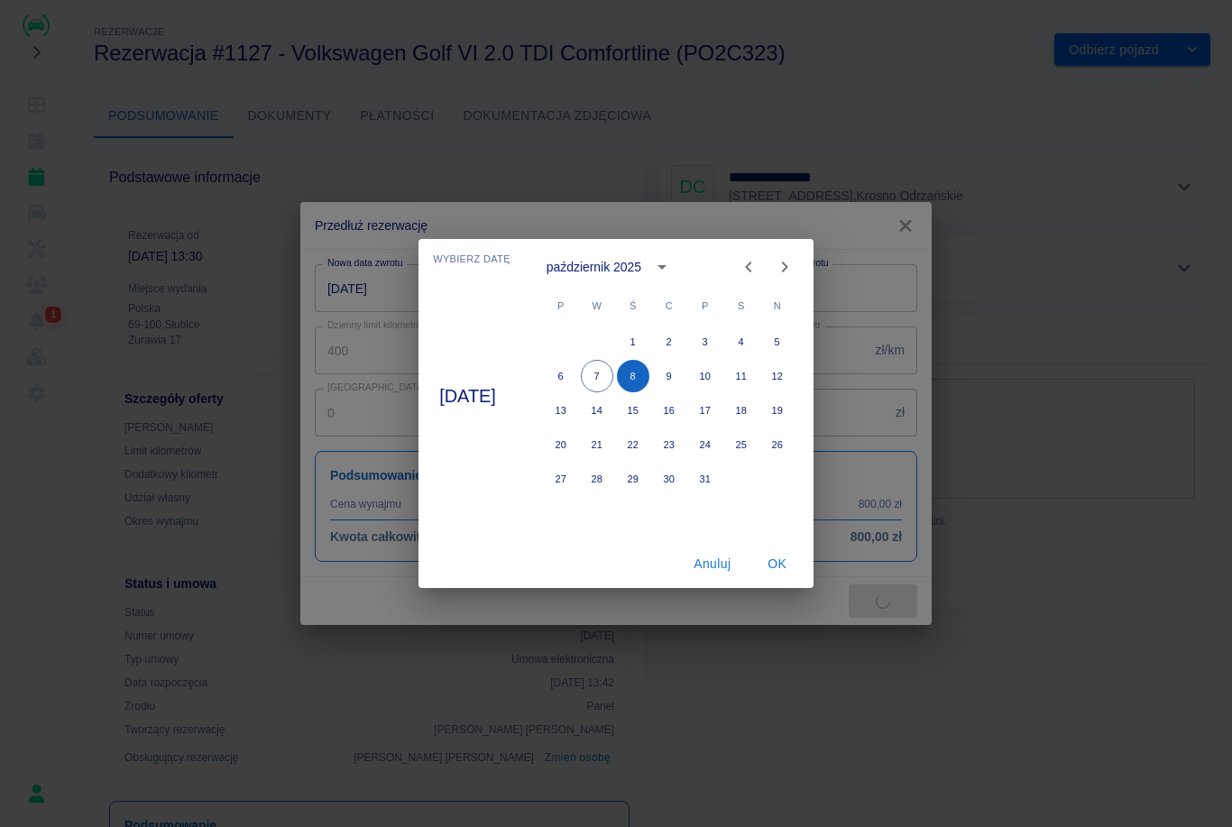
type input "1610"
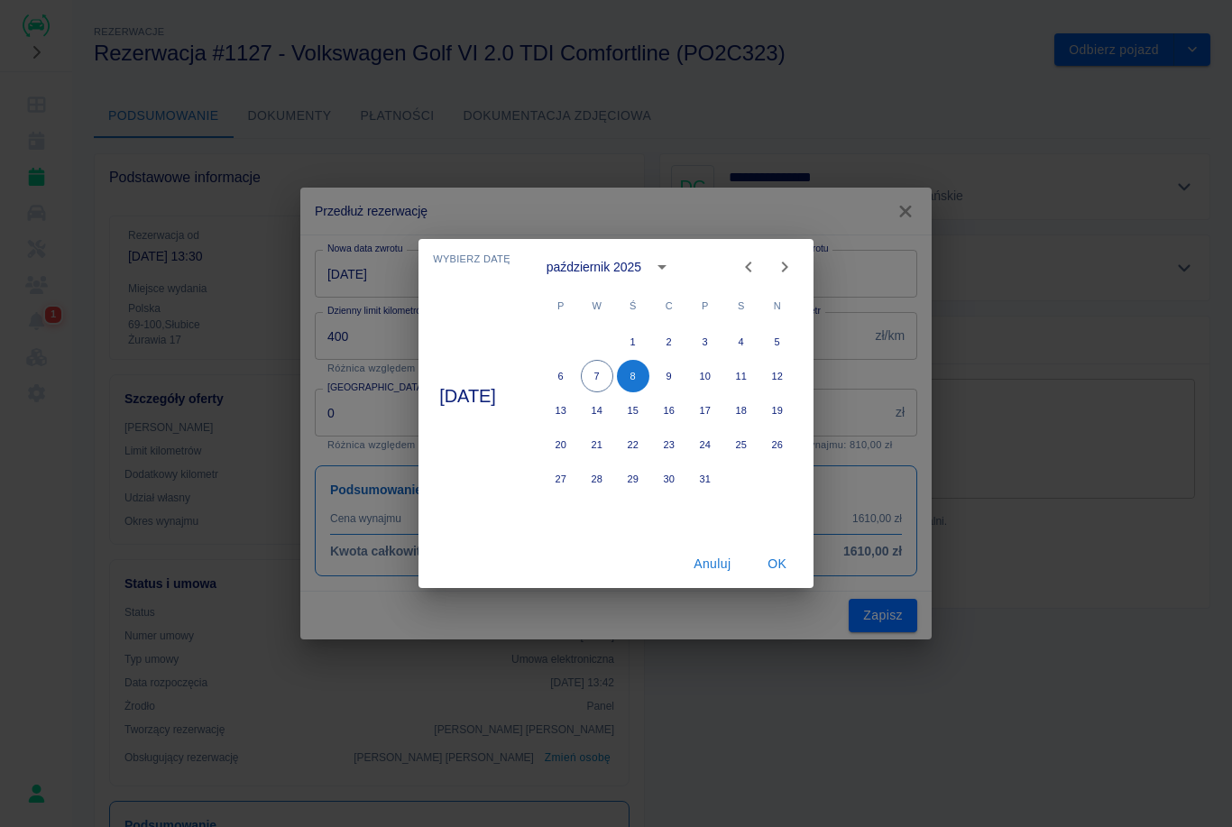
click at [801, 565] on button "OK" at bounding box center [778, 564] width 58 height 33
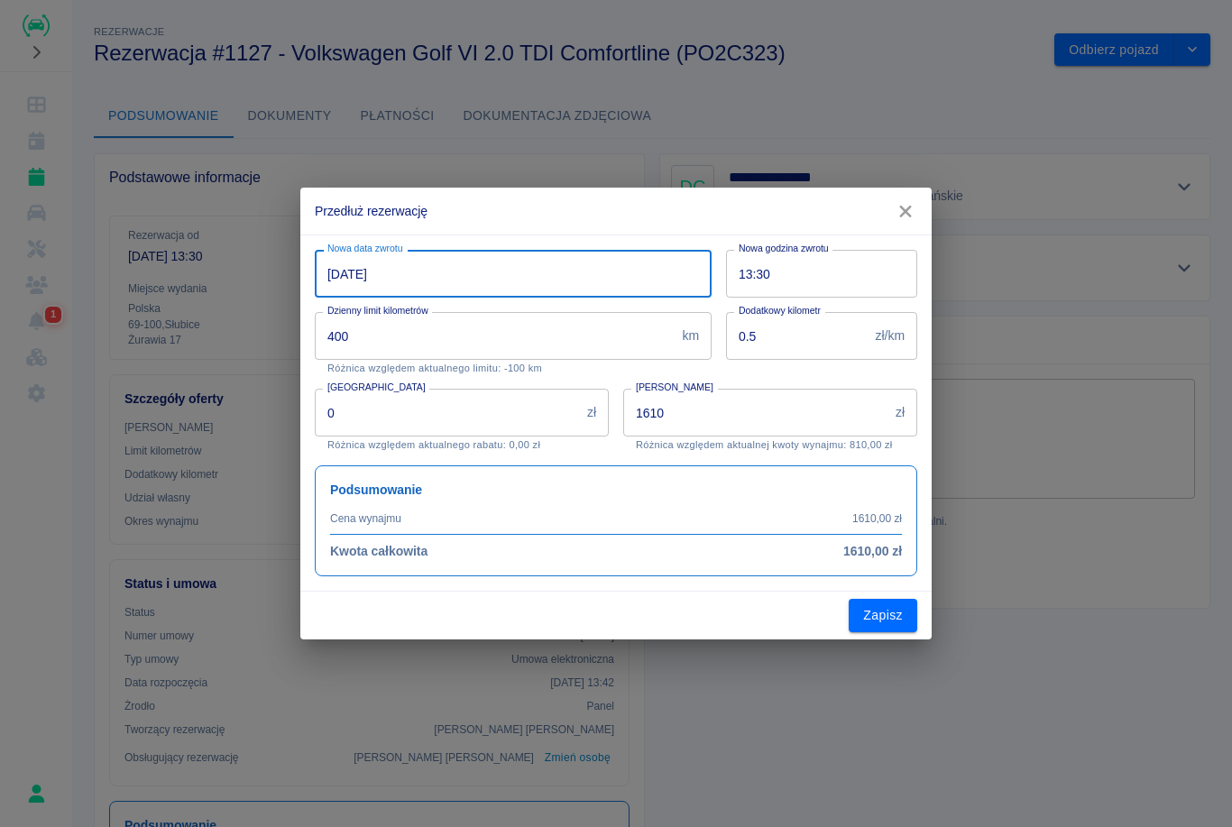
click at [534, 324] on input "400" at bounding box center [495, 336] width 360 height 48
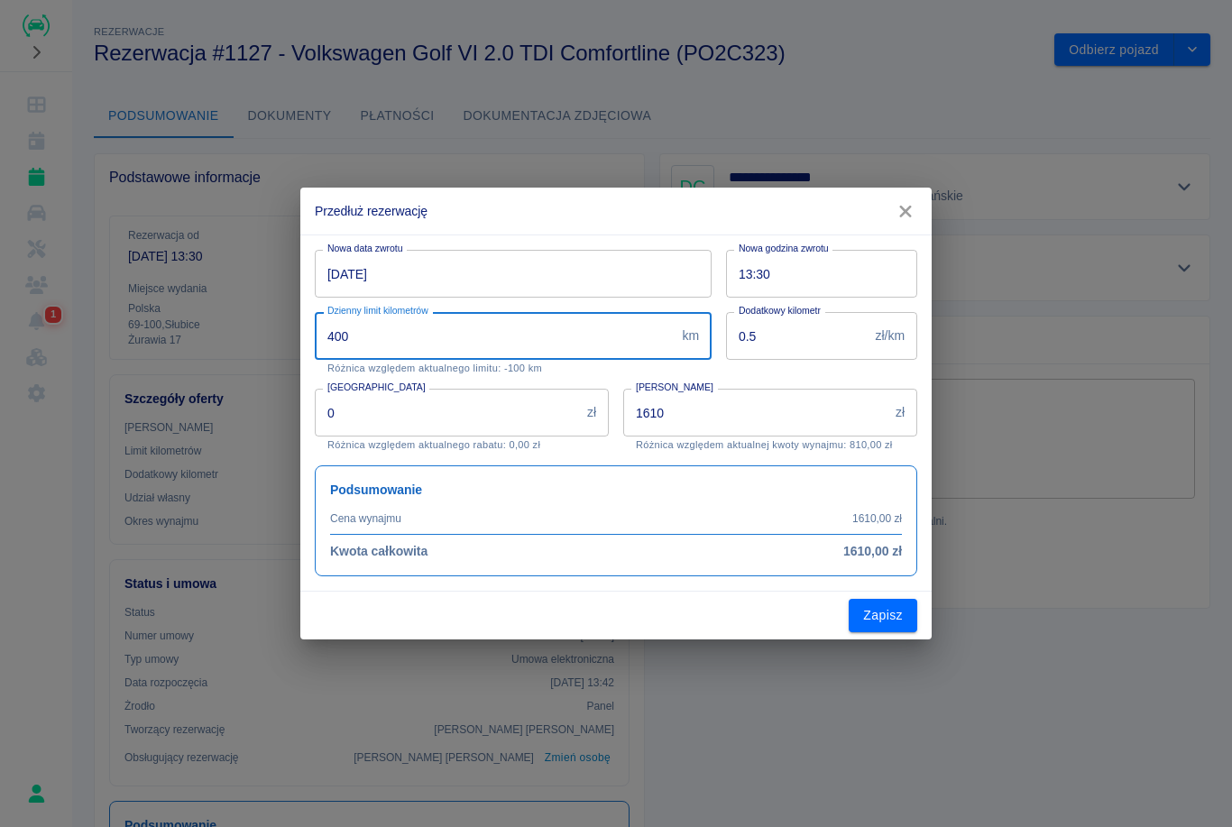
click at [492, 334] on input "400" at bounding box center [495, 336] width 360 height 48
type input "4"
type input "500"
click at [595, 277] on input "08-10-2025" at bounding box center [507, 274] width 384 height 48
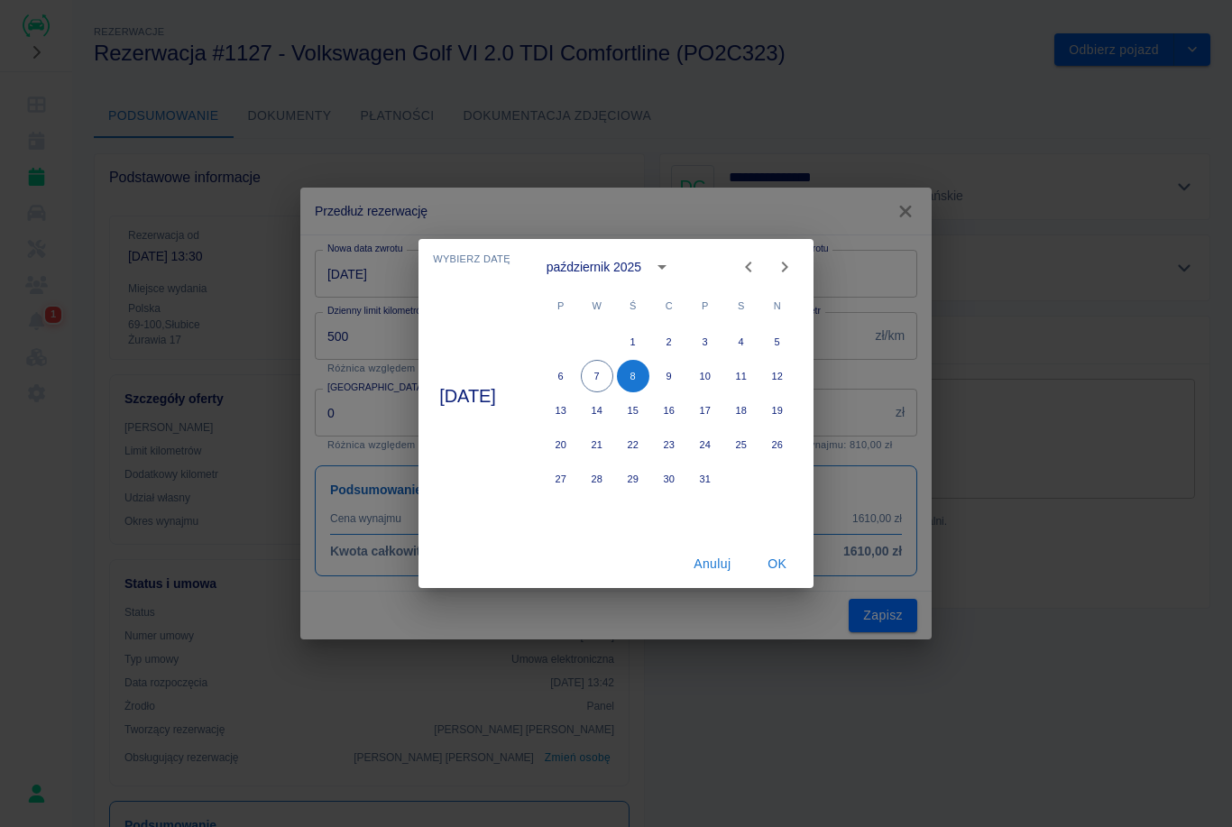
click at [799, 559] on button "OK" at bounding box center [778, 564] width 58 height 33
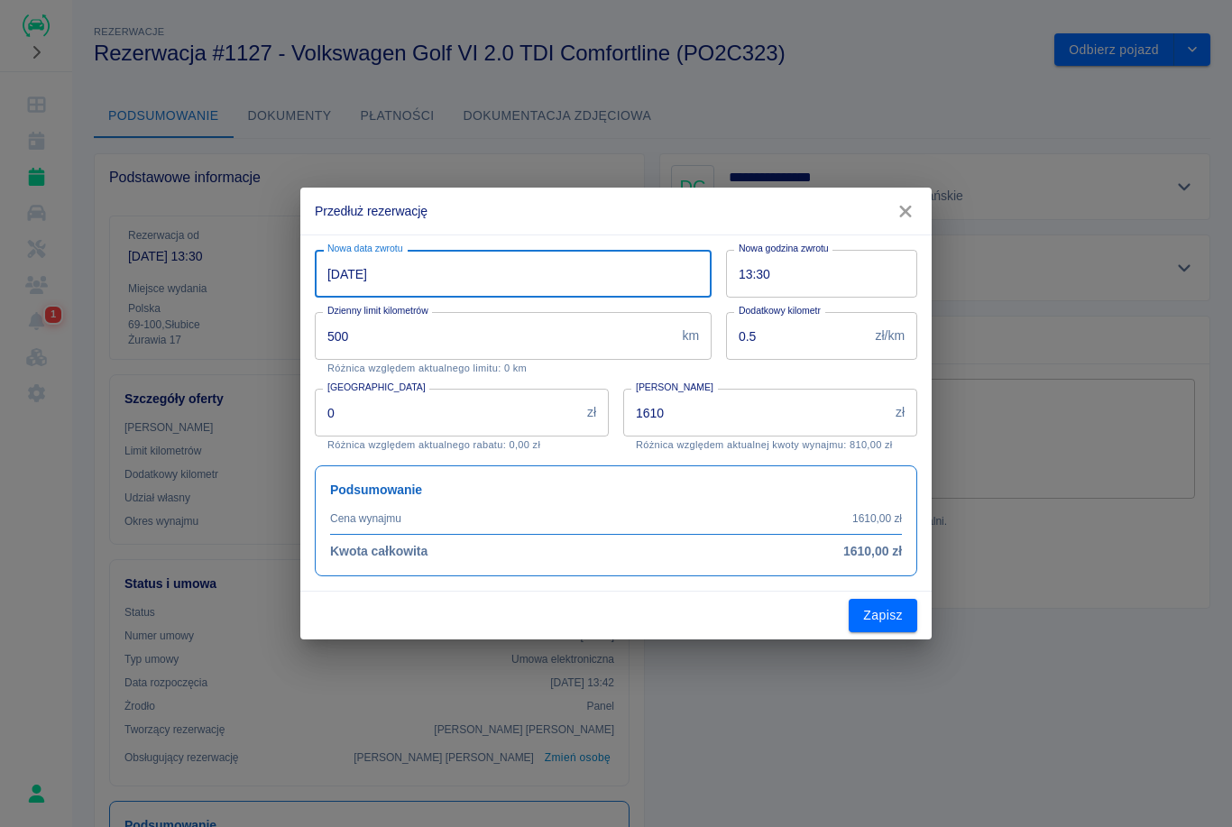
click at [761, 414] on input "1610" at bounding box center [755, 413] width 265 height 48
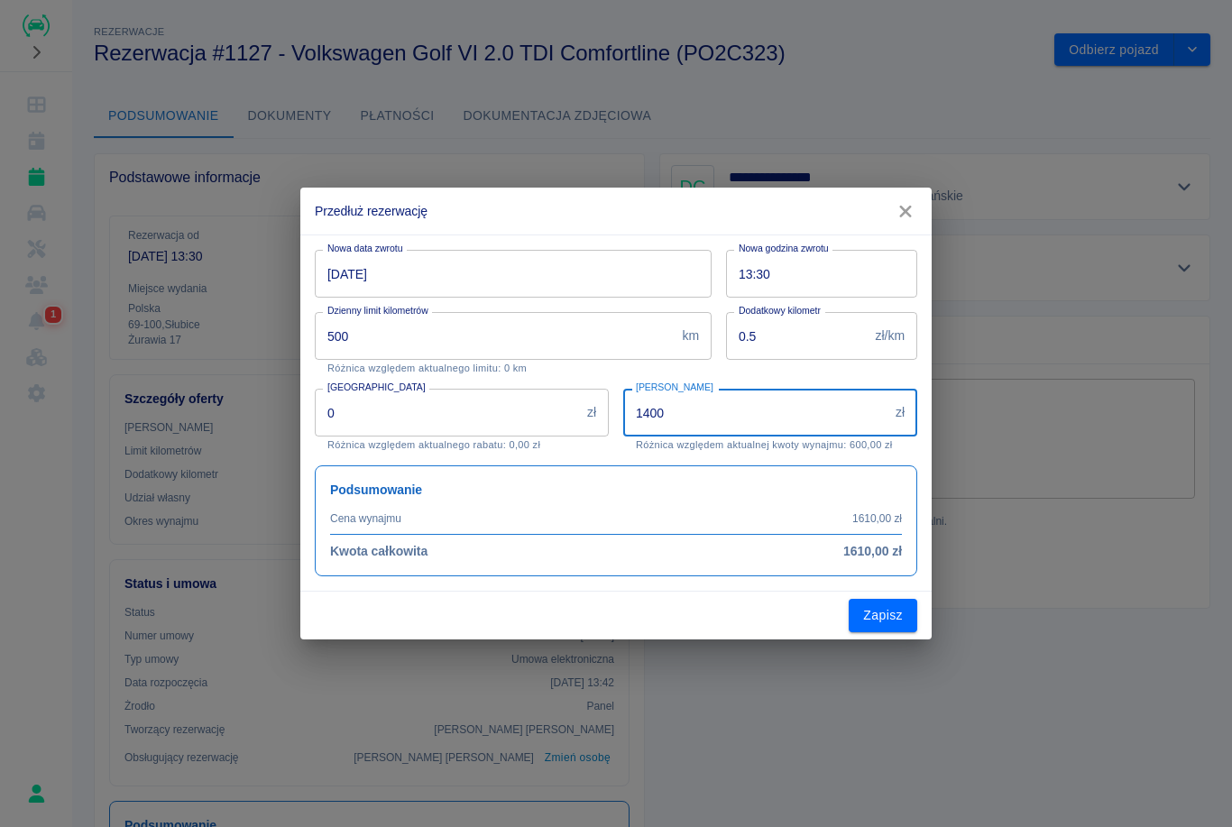
type input "1400"
click at [900, 448] on p "Różnica względem aktualnej kwoty wynajmu: 600,00 zł" at bounding box center [770, 445] width 269 height 12
click at [879, 623] on button "Zapisz" at bounding box center [883, 615] width 69 height 33
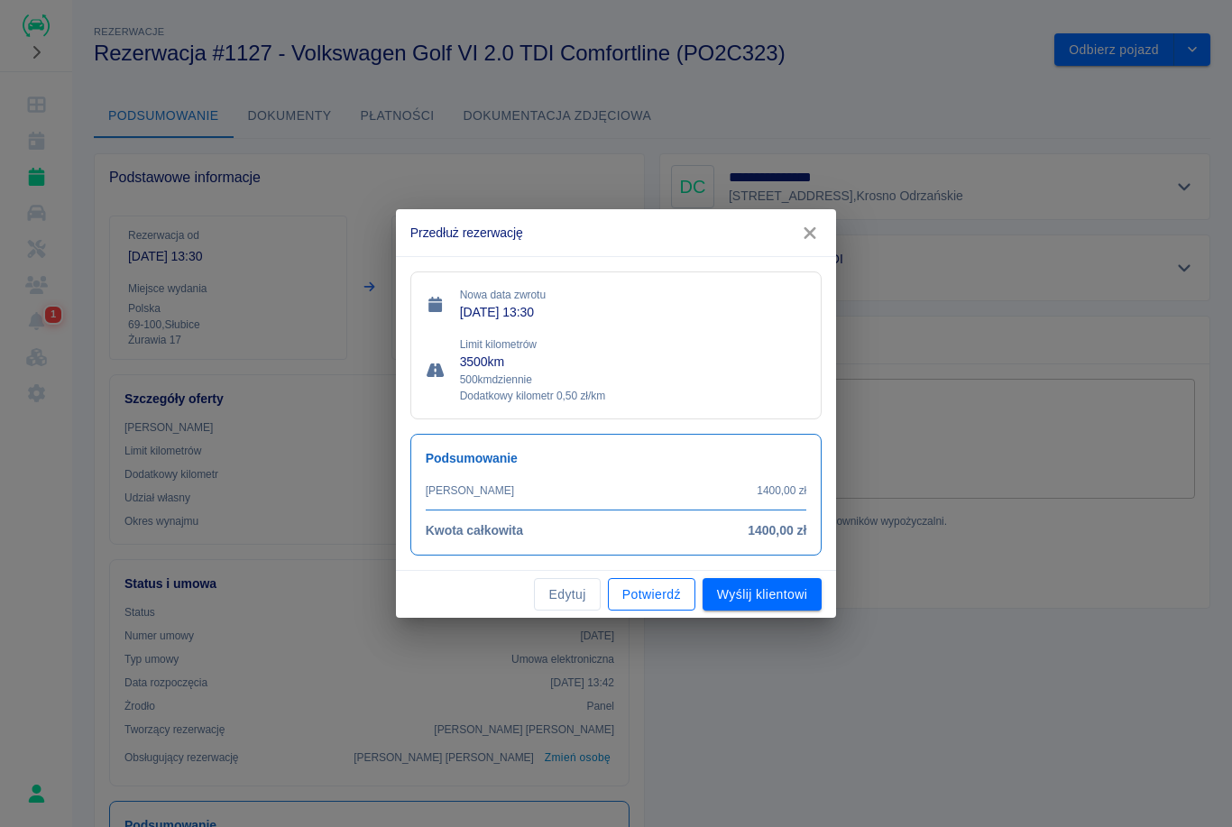
click at [665, 584] on button "Potwierdź" at bounding box center [651, 594] width 87 height 33
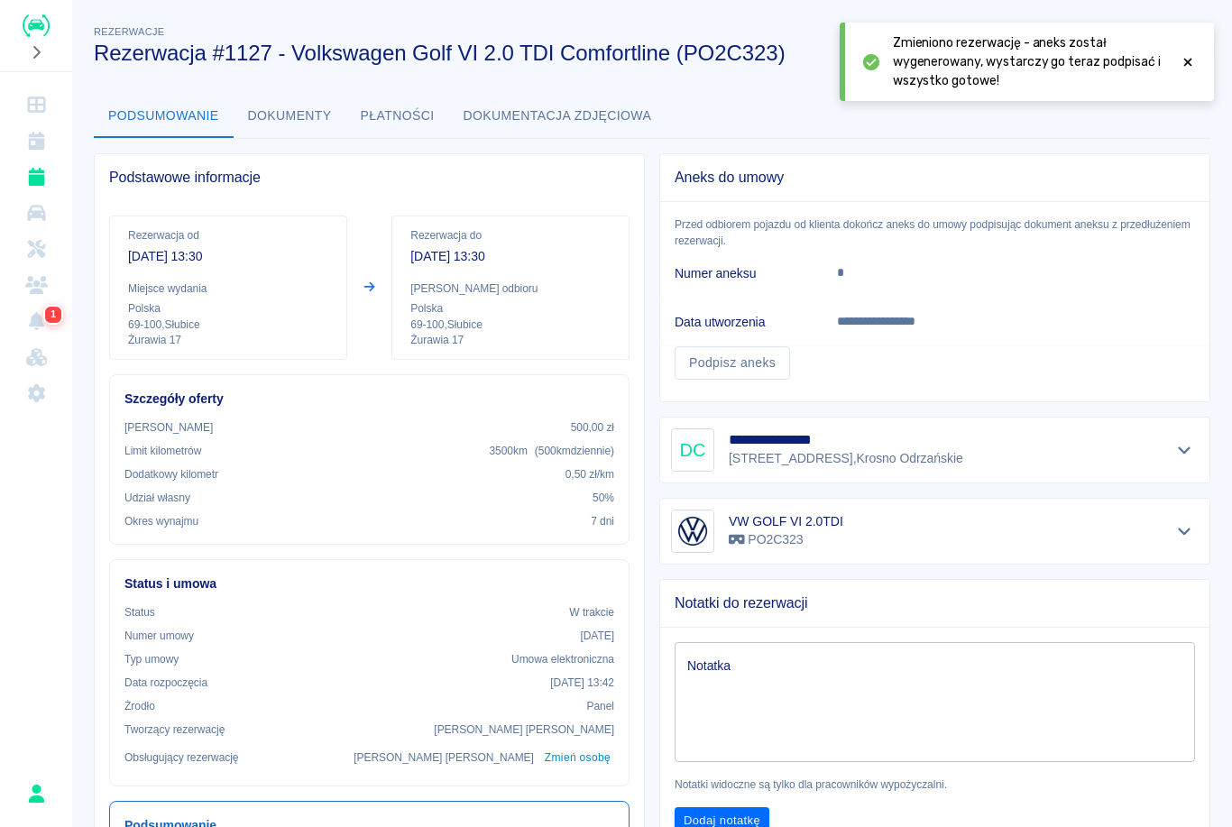
click at [1186, 76] on div at bounding box center [1188, 61] width 16 height 57
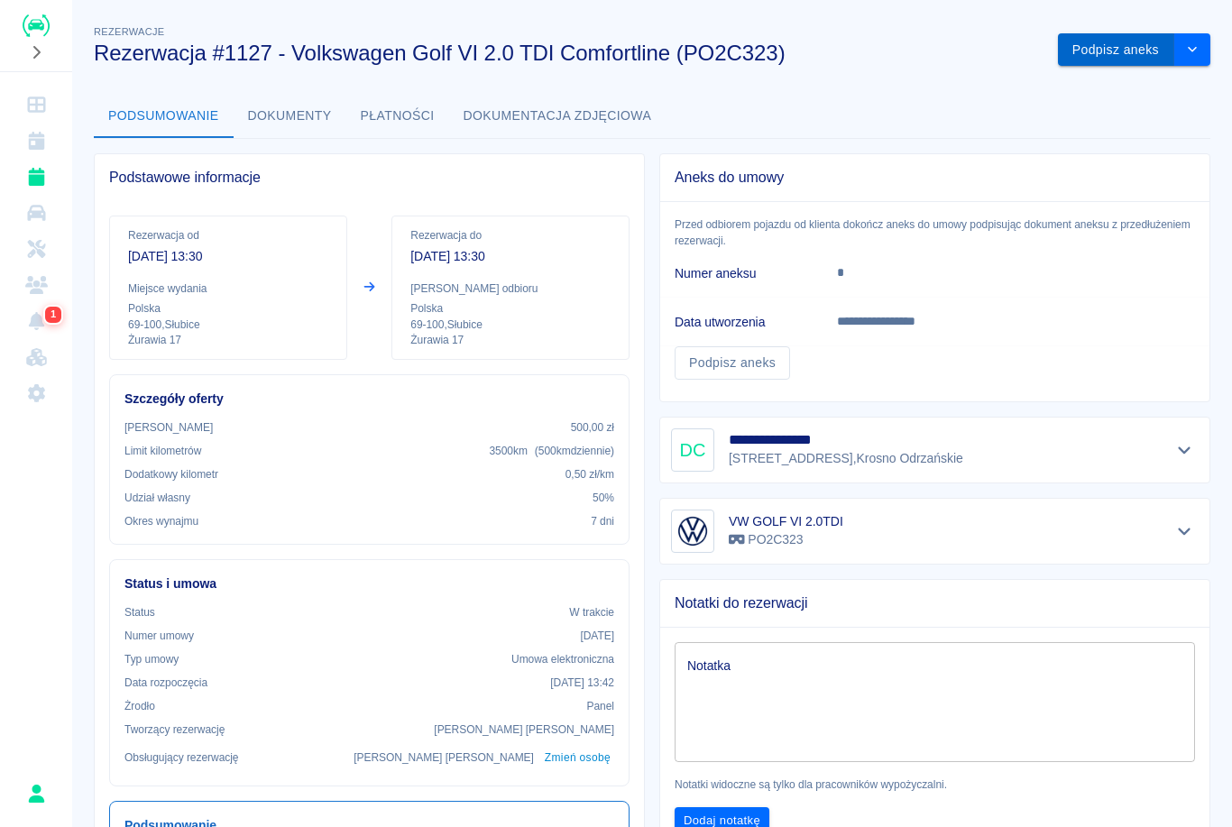
click at [1136, 51] on button "Podpisz aneks" at bounding box center [1116, 49] width 116 height 33
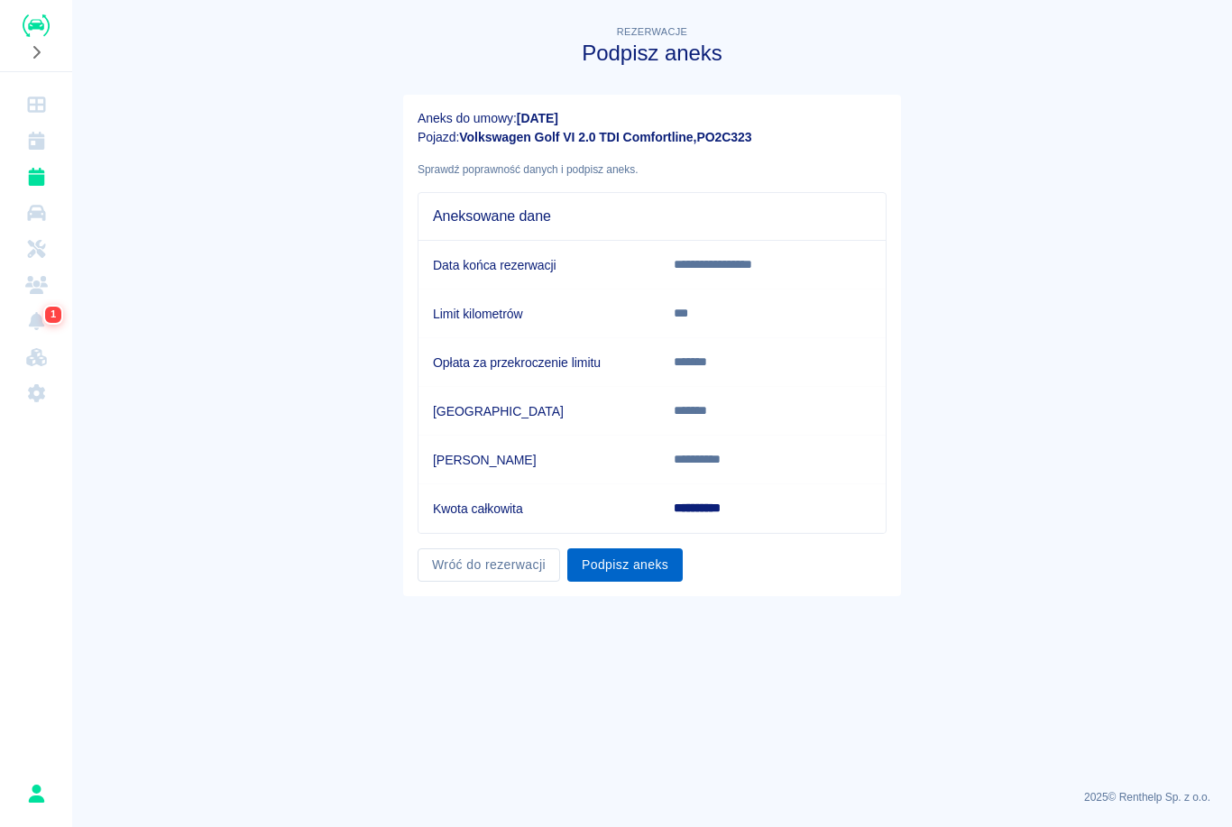
click at [679, 575] on button "Podpisz aneks" at bounding box center [624, 564] width 115 height 33
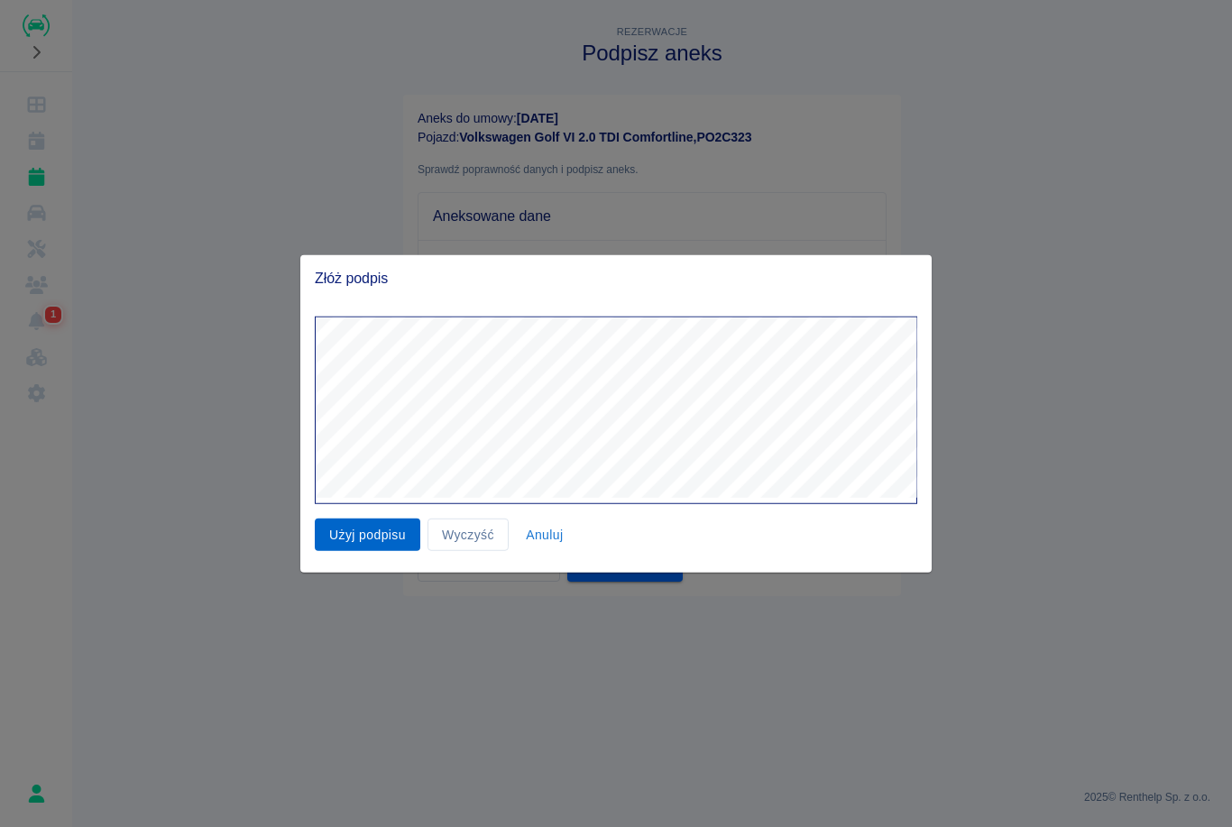
click at [389, 534] on button "Użyj podpisu" at bounding box center [368, 534] width 106 height 33
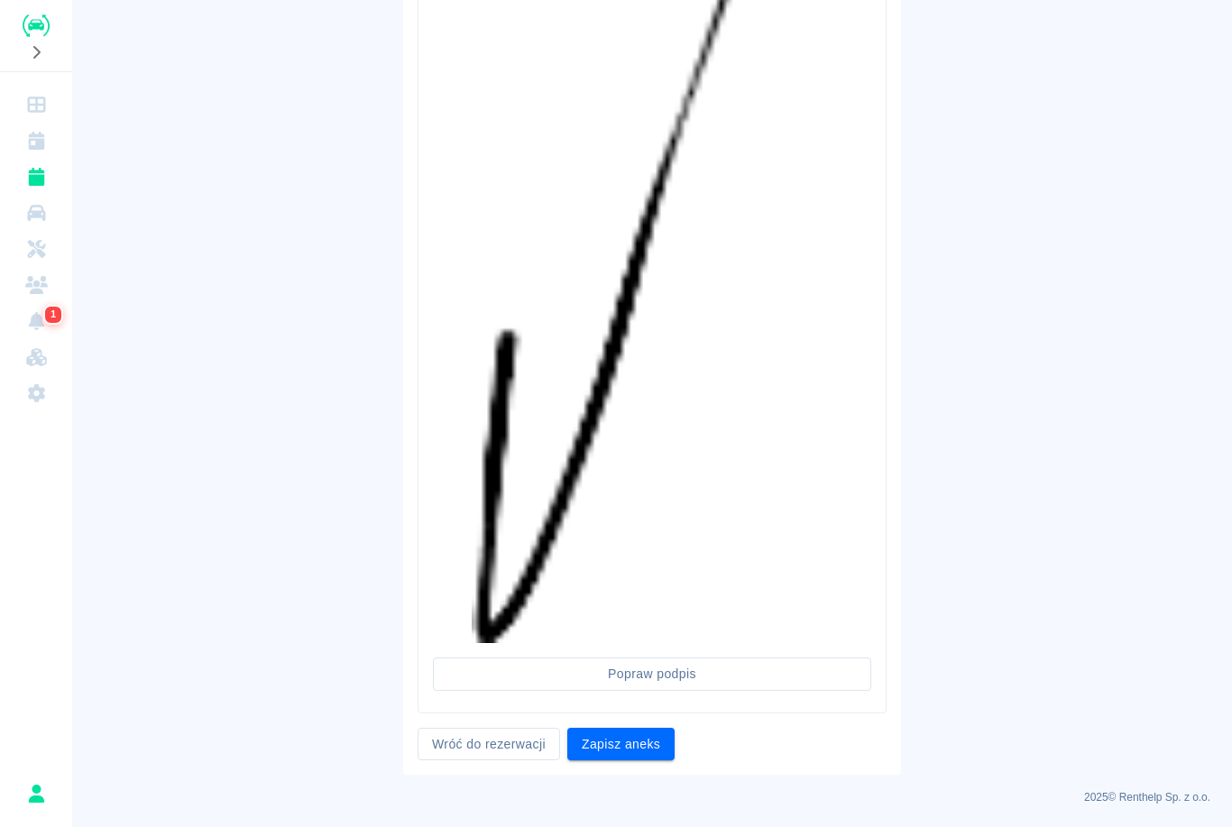
scroll to position [869, 0]
click at [655, 749] on button "Zapisz aneks" at bounding box center [620, 745] width 107 height 33
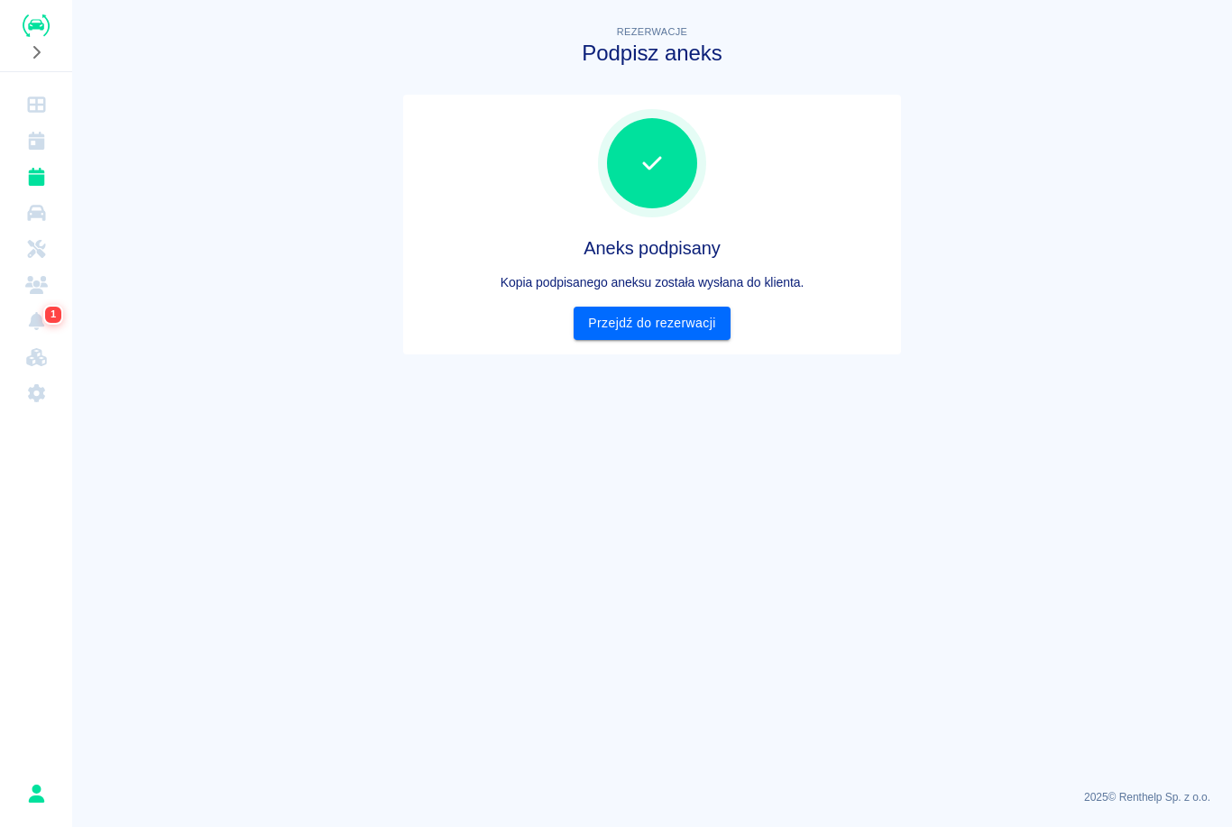
scroll to position [0, 0]
click at [668, 334] on link "Przejdź do rezerwacji" at bounding box center [652, 323] width 156 height 33
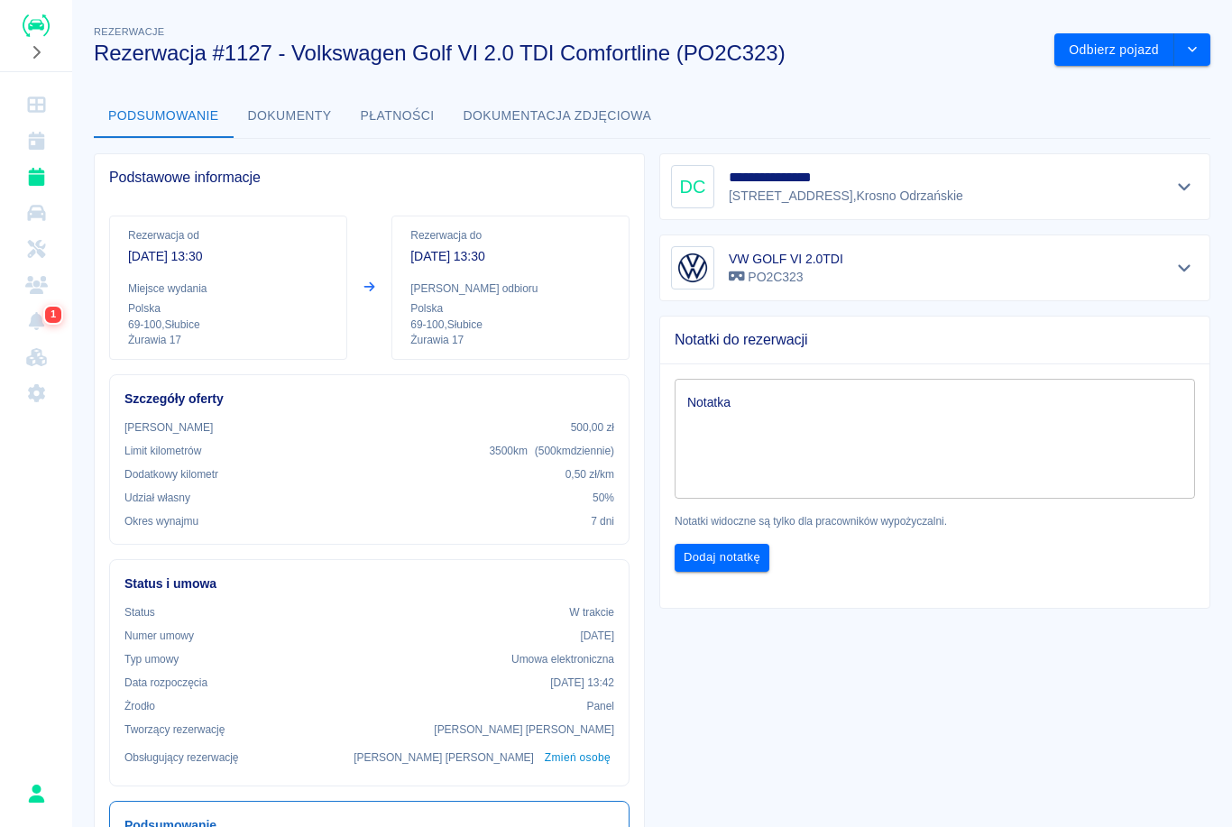
click at [38, 184] on icon "Rezerwacje" at bounding box center [36, 177] width 16 height 18
